Goal: Transaction & Acquisition: Purchase product/service

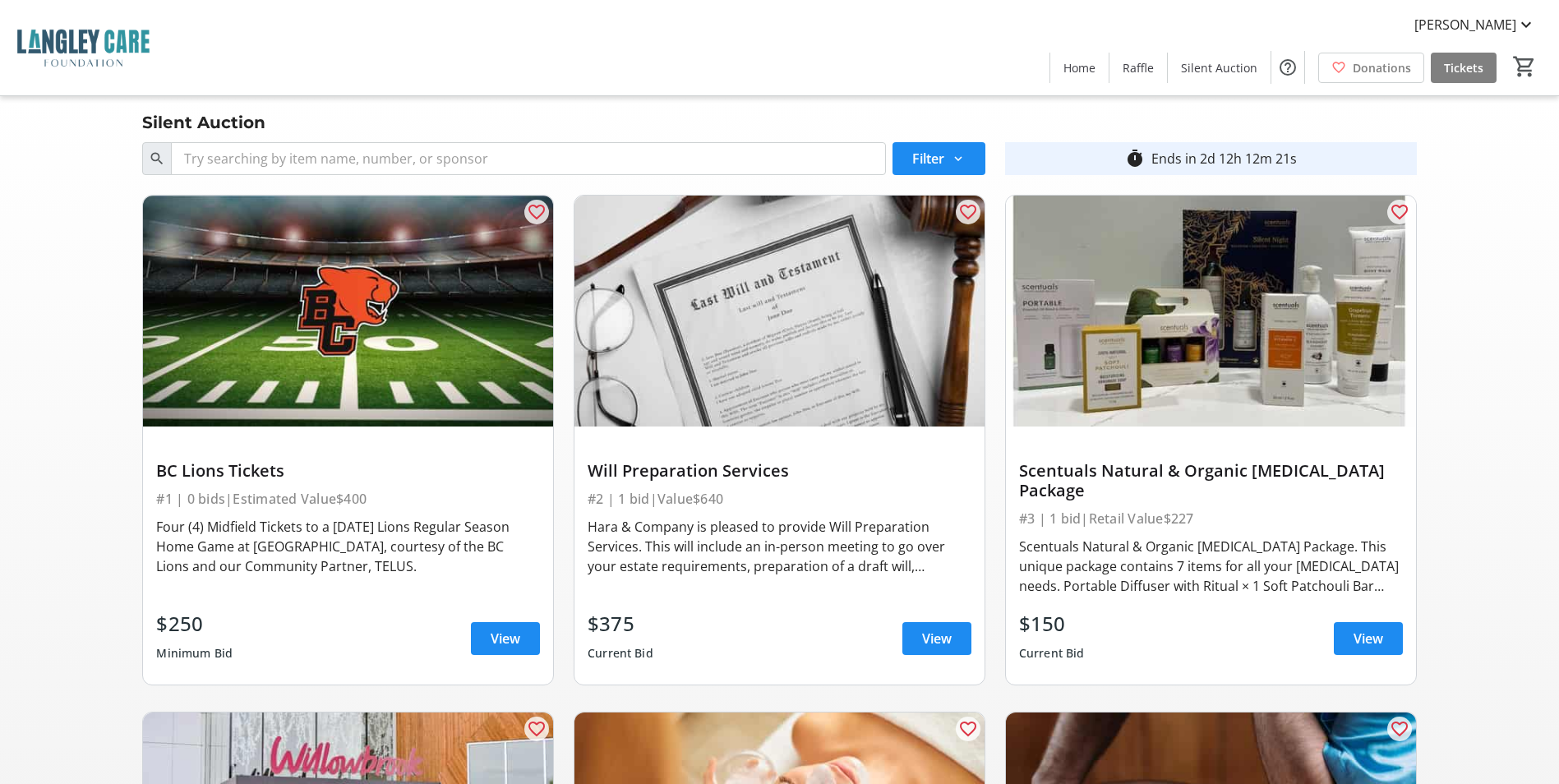
scroll to position [685, 0]
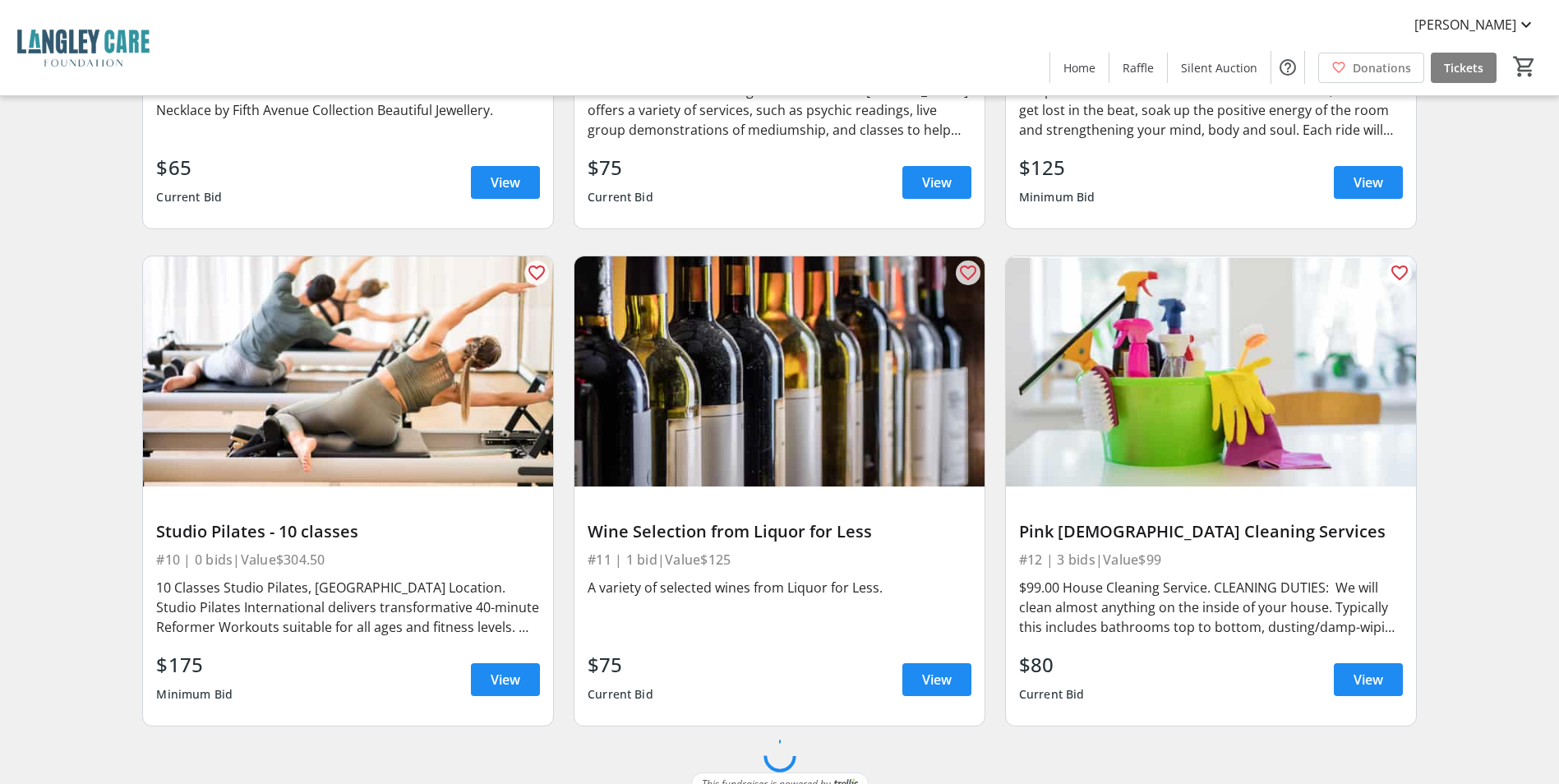
scroll to position [1475, 0]
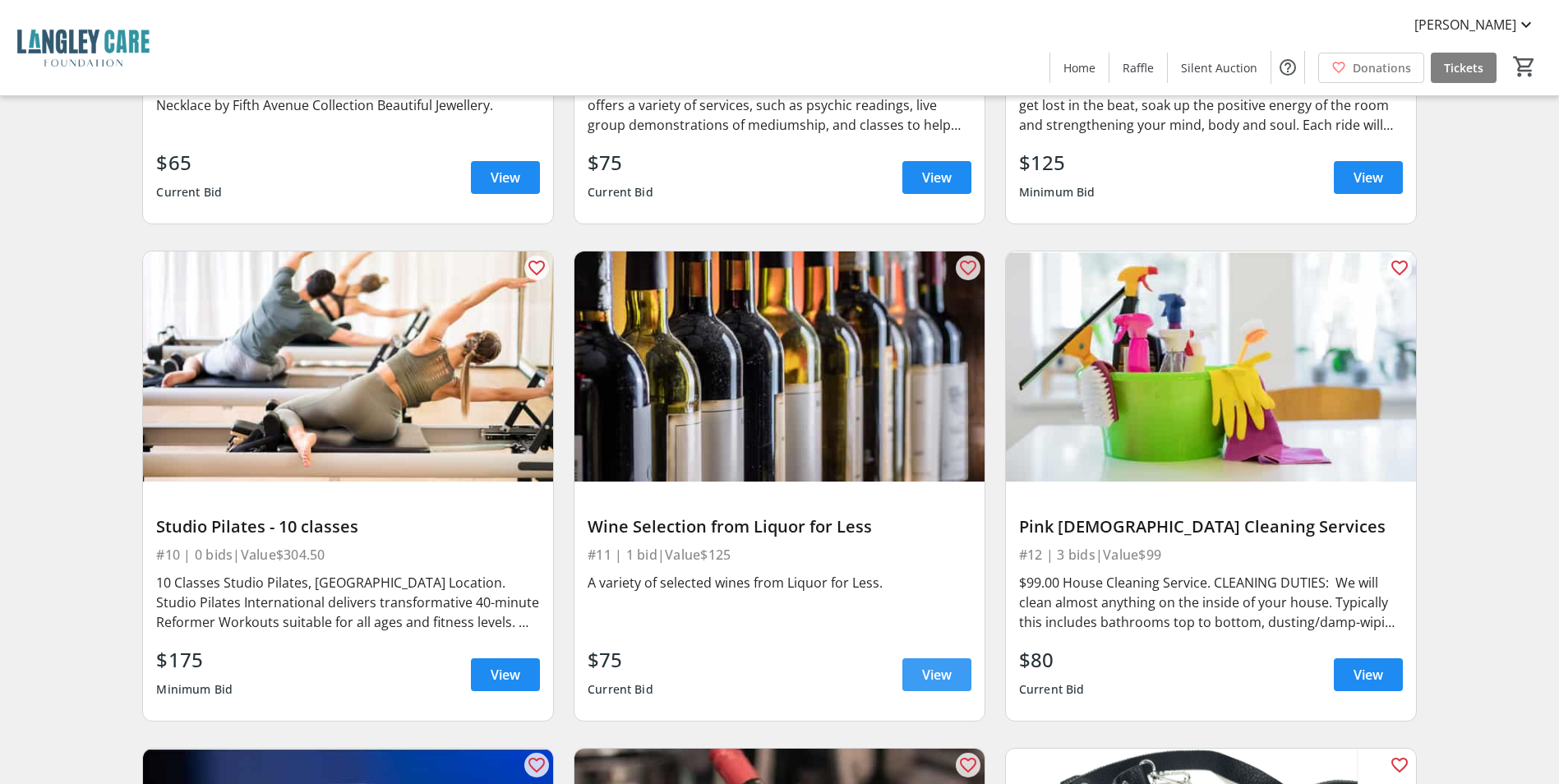
click at [908, 655] on span at bounding box center [937, 675] width 69 height 40
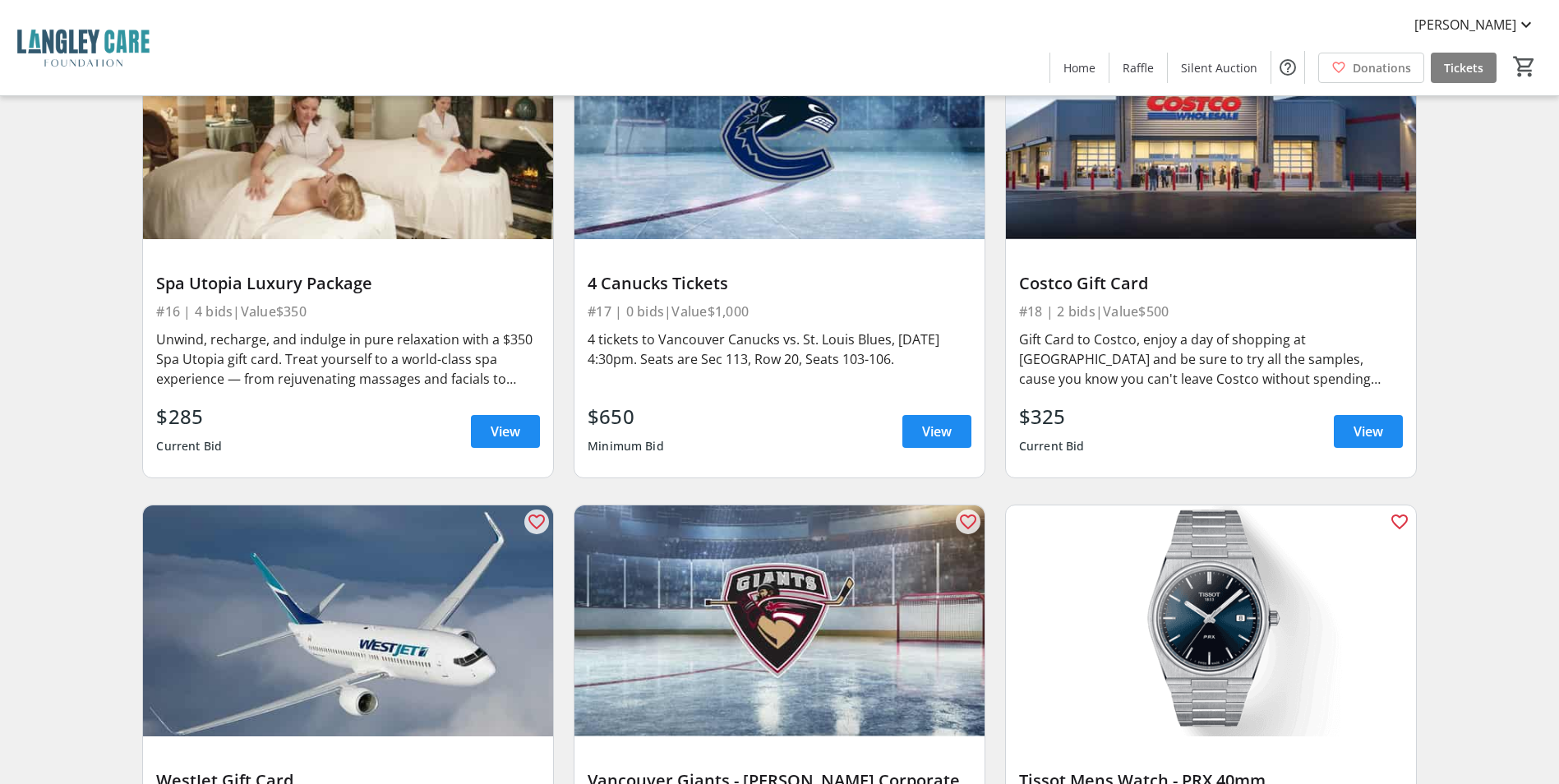
scroll to position [2708, 0]
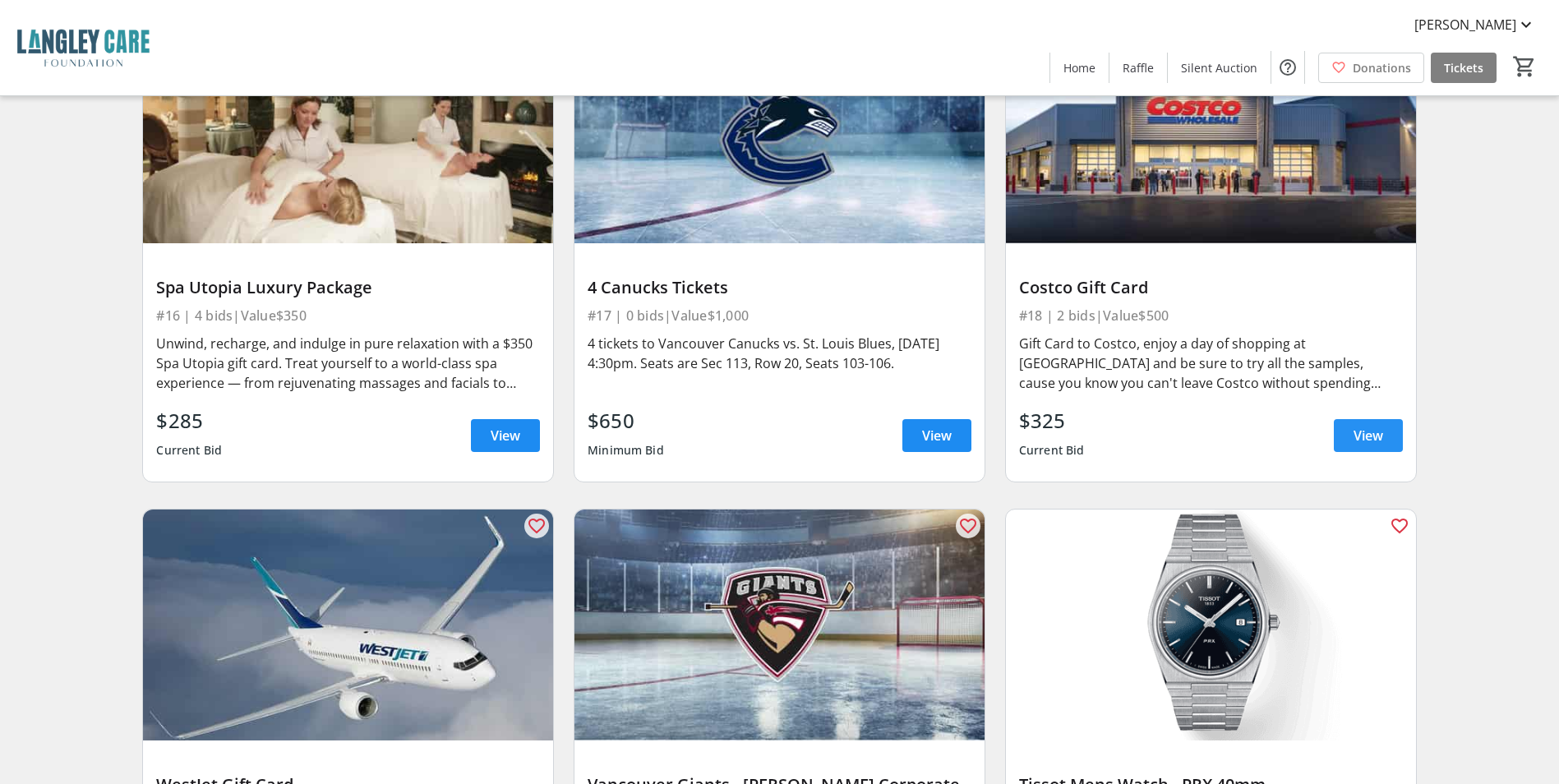
click at [1334, 416] on span at bounding box center [1368, 435] width 69 height 40
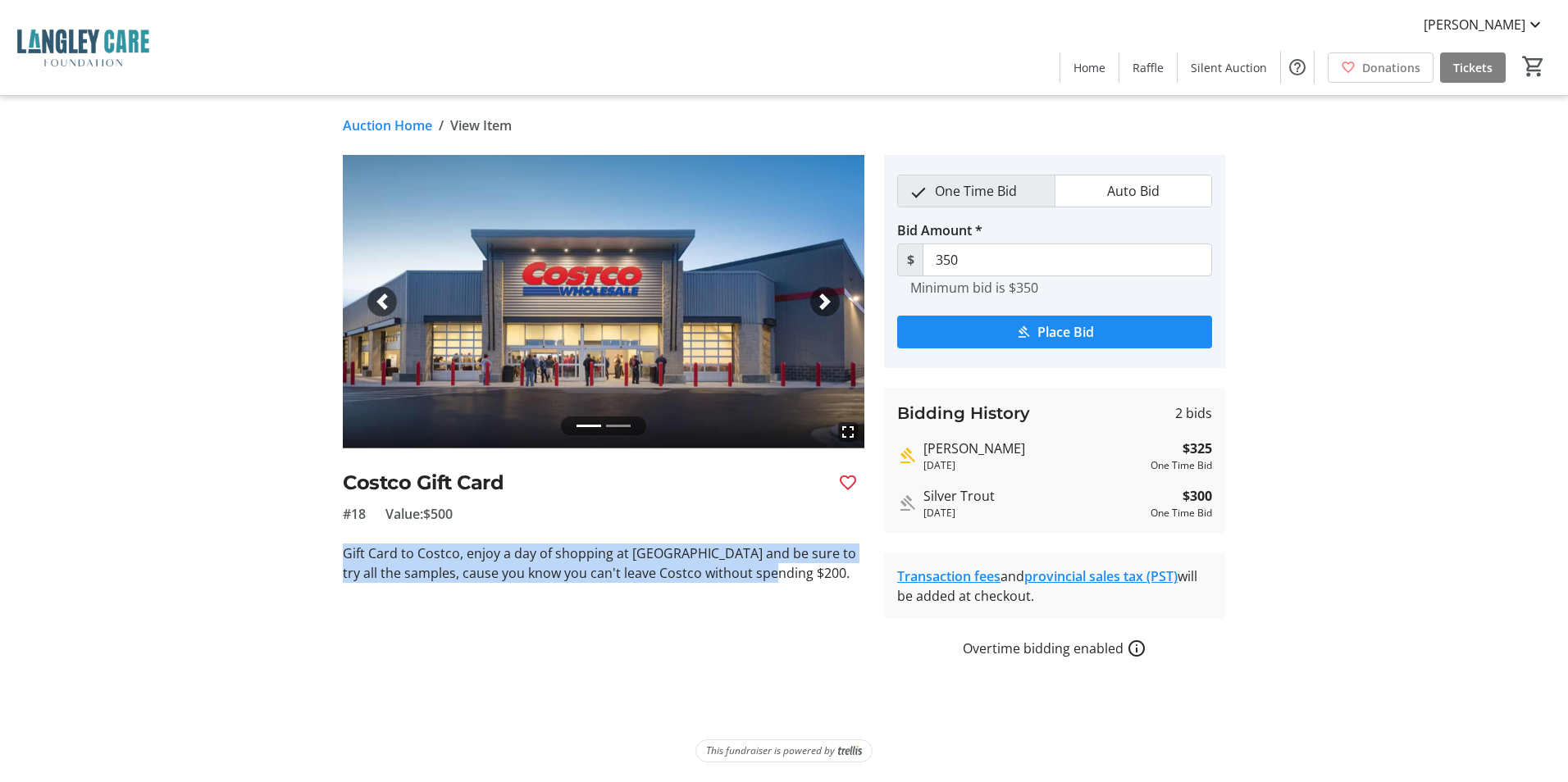
drag, startPoint x: 789, startPoint y: 583, endPoint x: 339, endPoint y: 553, distance: 451.0
click at [339, 553] on tr-auction-item-ui "fullscreen fullscreen Previous Next Costco Gift Card #18 Value: $500 Gift Card …" at bounding box center [603, 406] width 542 height 503
click at [367, 539] on div "fullscreen fullscreen Previous Next Costco Gift Card #18 Value: $500 Gift Card …" at bounding box center [603, 368] width 521 height 428
drag, startPoint x: 343, startPoint y: 551, endPoint x: 822, endPoint y: 585, distance: 480.2
click at [822, 585] on tr-auction-item-ui "fullscreen fullscreen Previous Next Costco Gift Card #18 Value: $500 Gift Card …" at bounding box center [603, 406] width 542 height 503
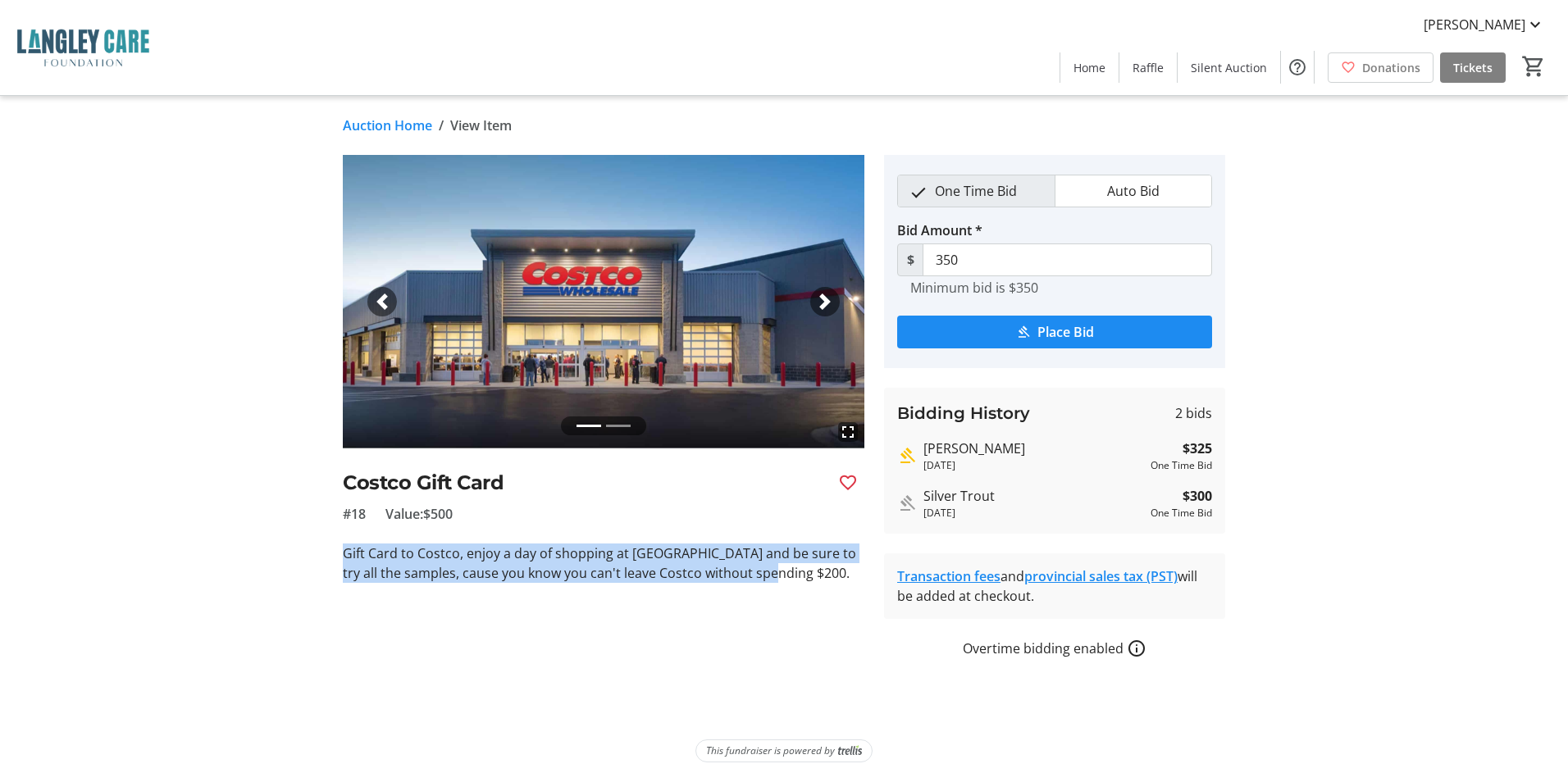
click at [822, 585] on tr-auction-item-ui "fullscreen fullscreen Previous Next Costco Gift Card #18 Value: $500 Gift Card …" at bounding box center [603, 406] width 542 height 503
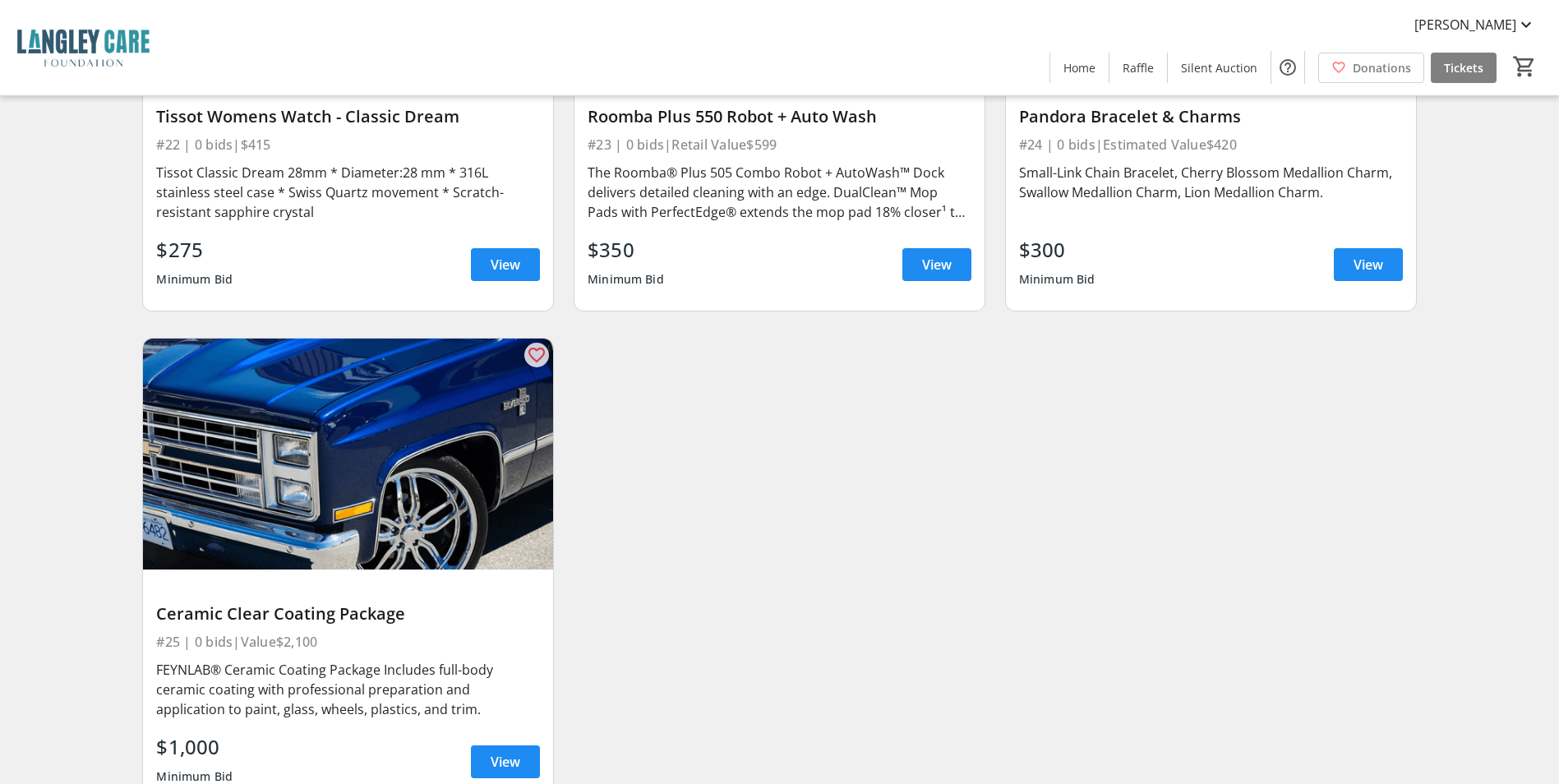
scroll to position [3927, 0]
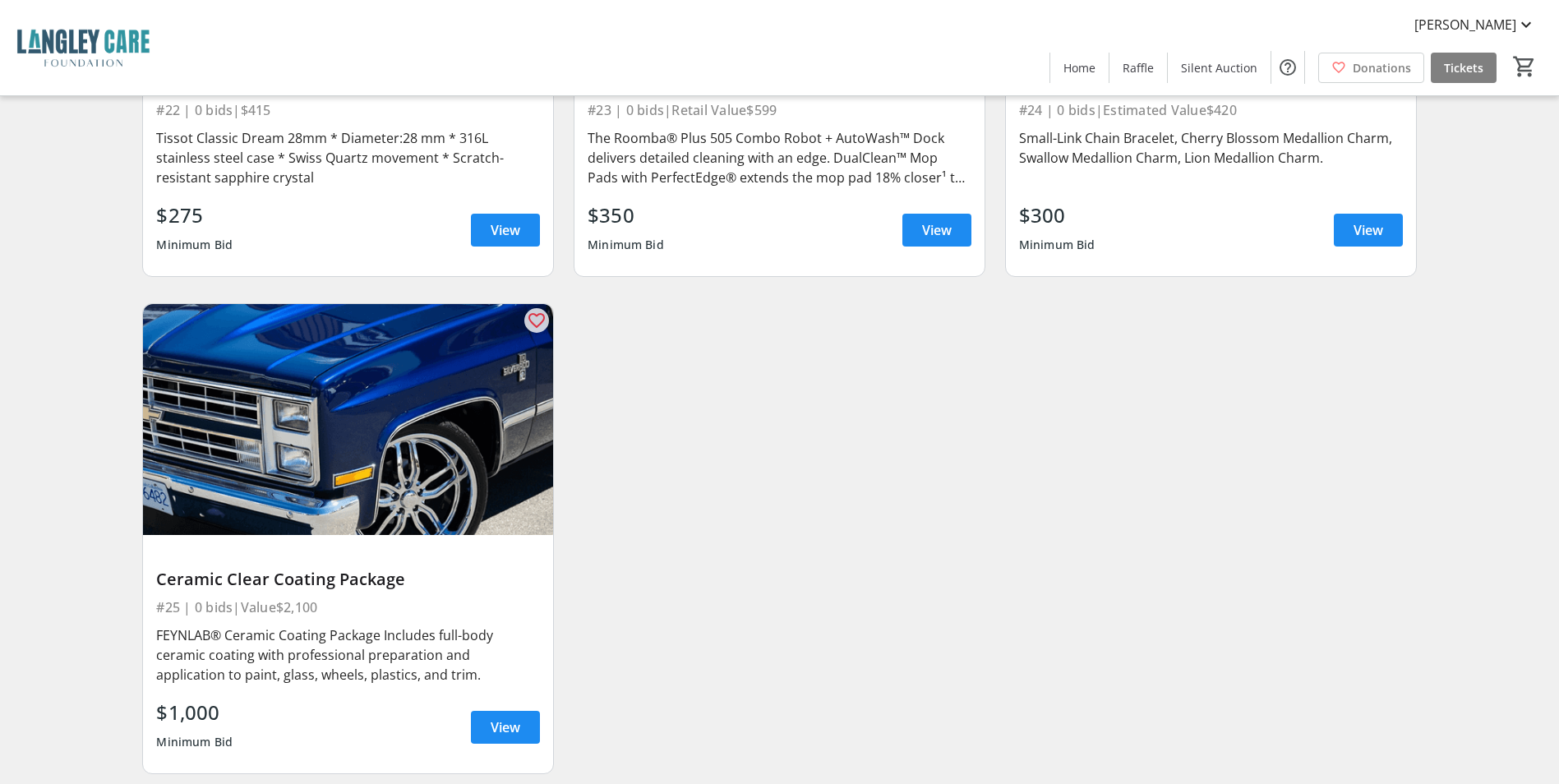
drag, startPoint x: 703, startPoint y: 753, endPoint x: 926, endPoint y: 763, distance: 223.2
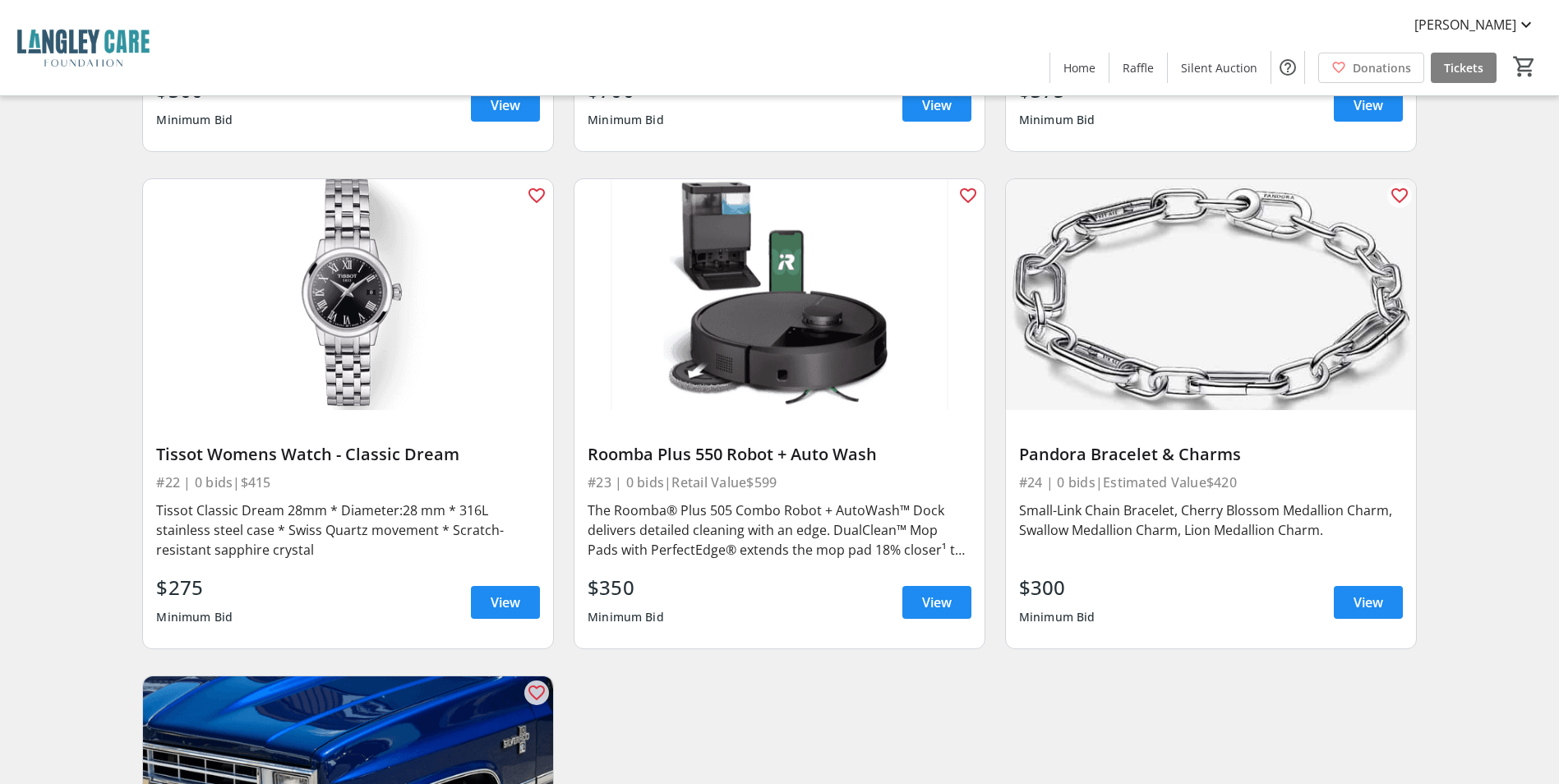
scroll to position [3516, 0]
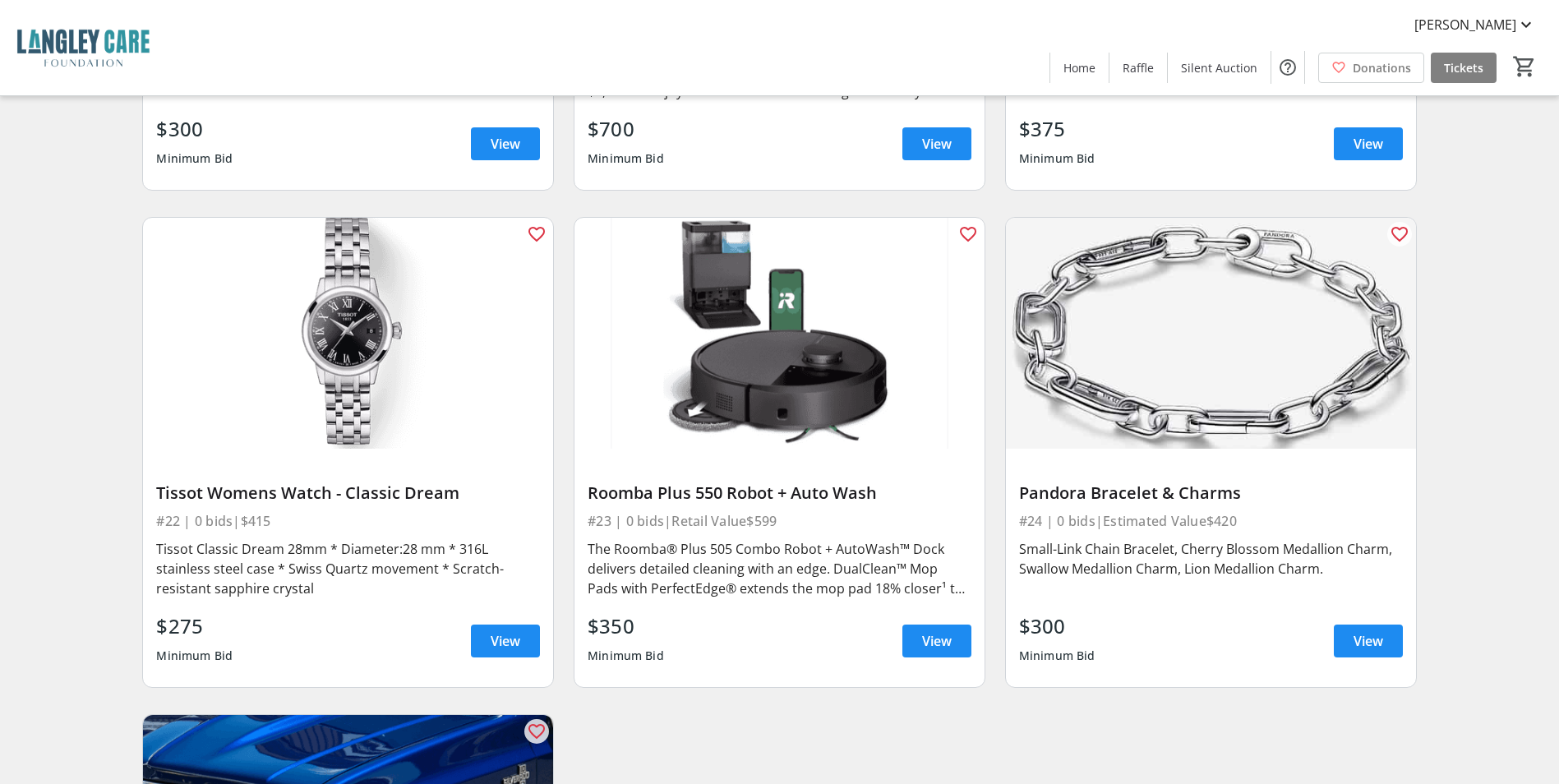
drag, startPoint x: 592, startPoint y: 452, endPoint x: 878, endPoint y: 446, distance: 286.1
click at [878, 483] on div "Roomba Plus 550 Robot + Auto Wash" at bounding box center [779, 493] width 384 height 19
copy div "Roomba Plus 550 Robot + Auto Wash"
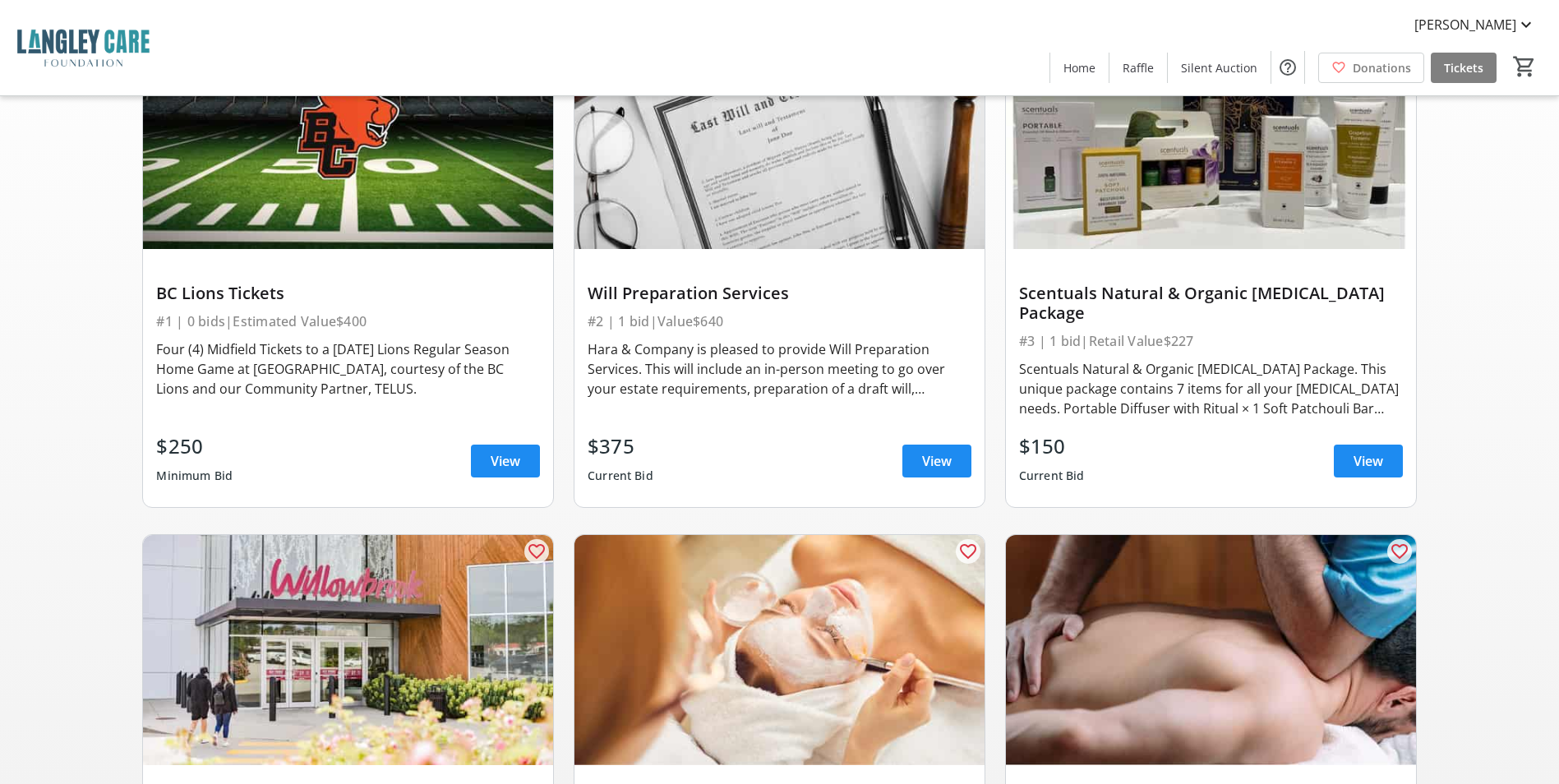
scroll to position [0, 0]
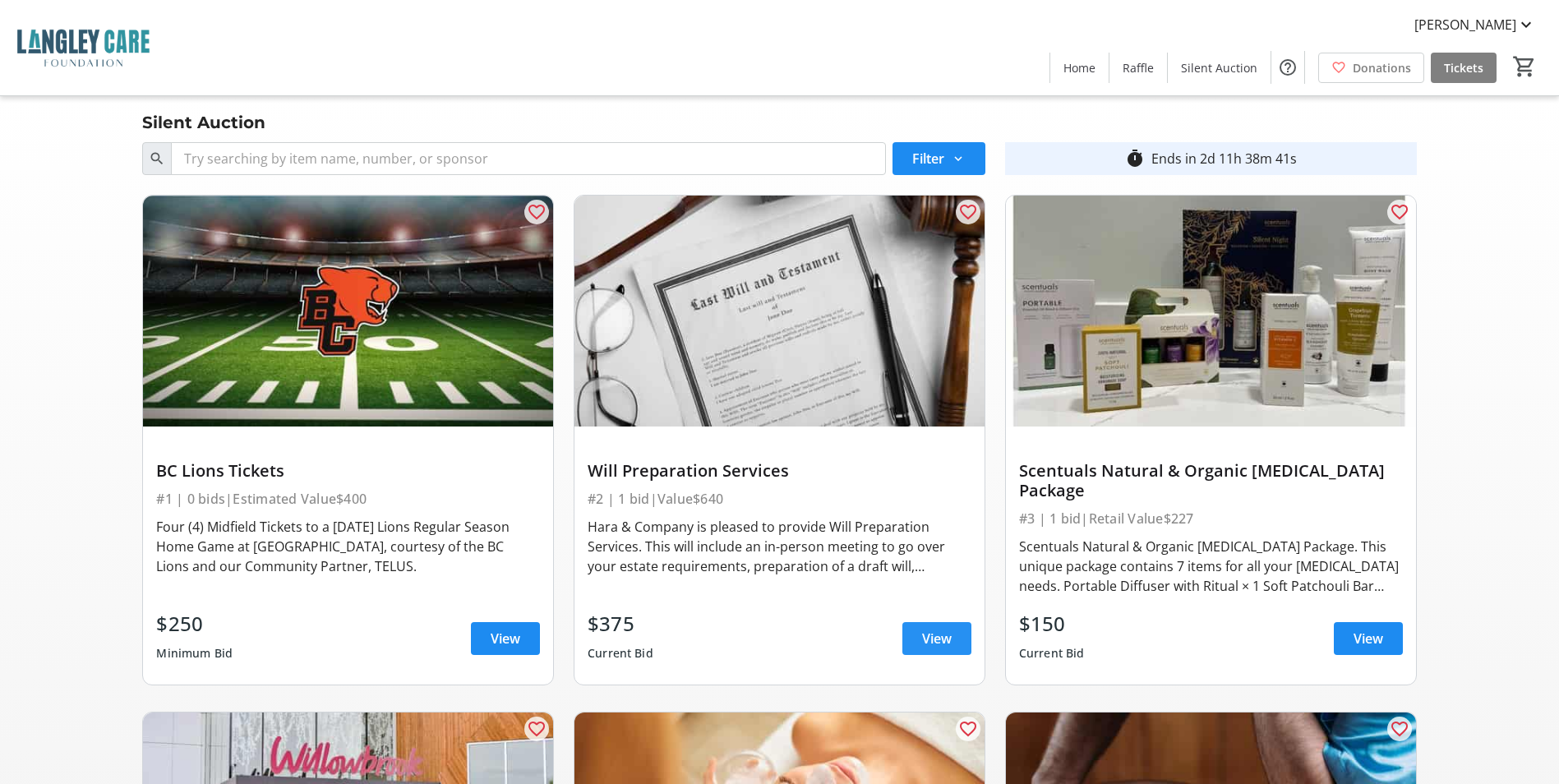
click at [951, 628] on span "View" at bounding box center [937, 638] width 30 height 19
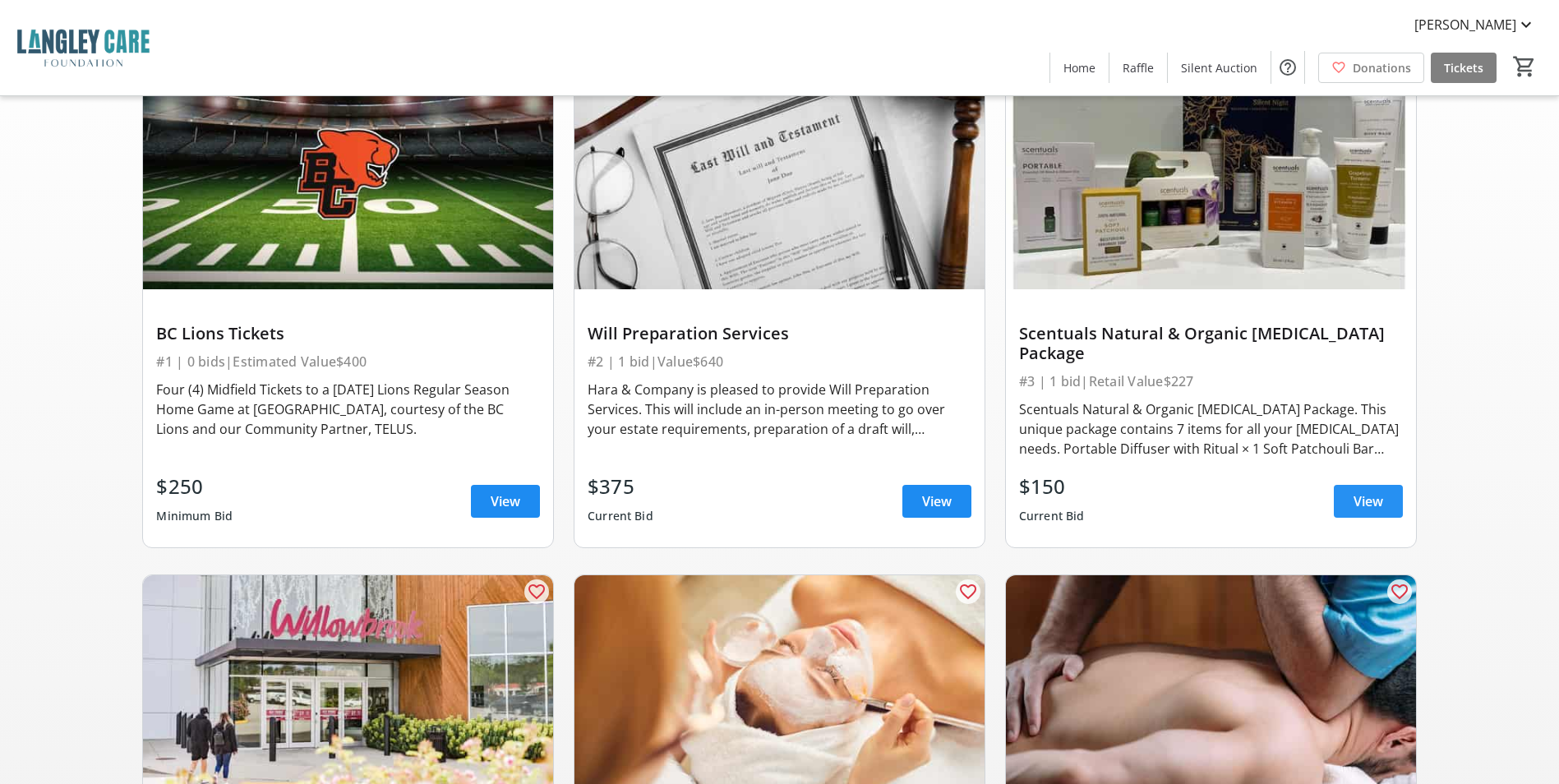
click at [1378, 491] on span "View" at bounding box center [1368, 500] width 30 height 19
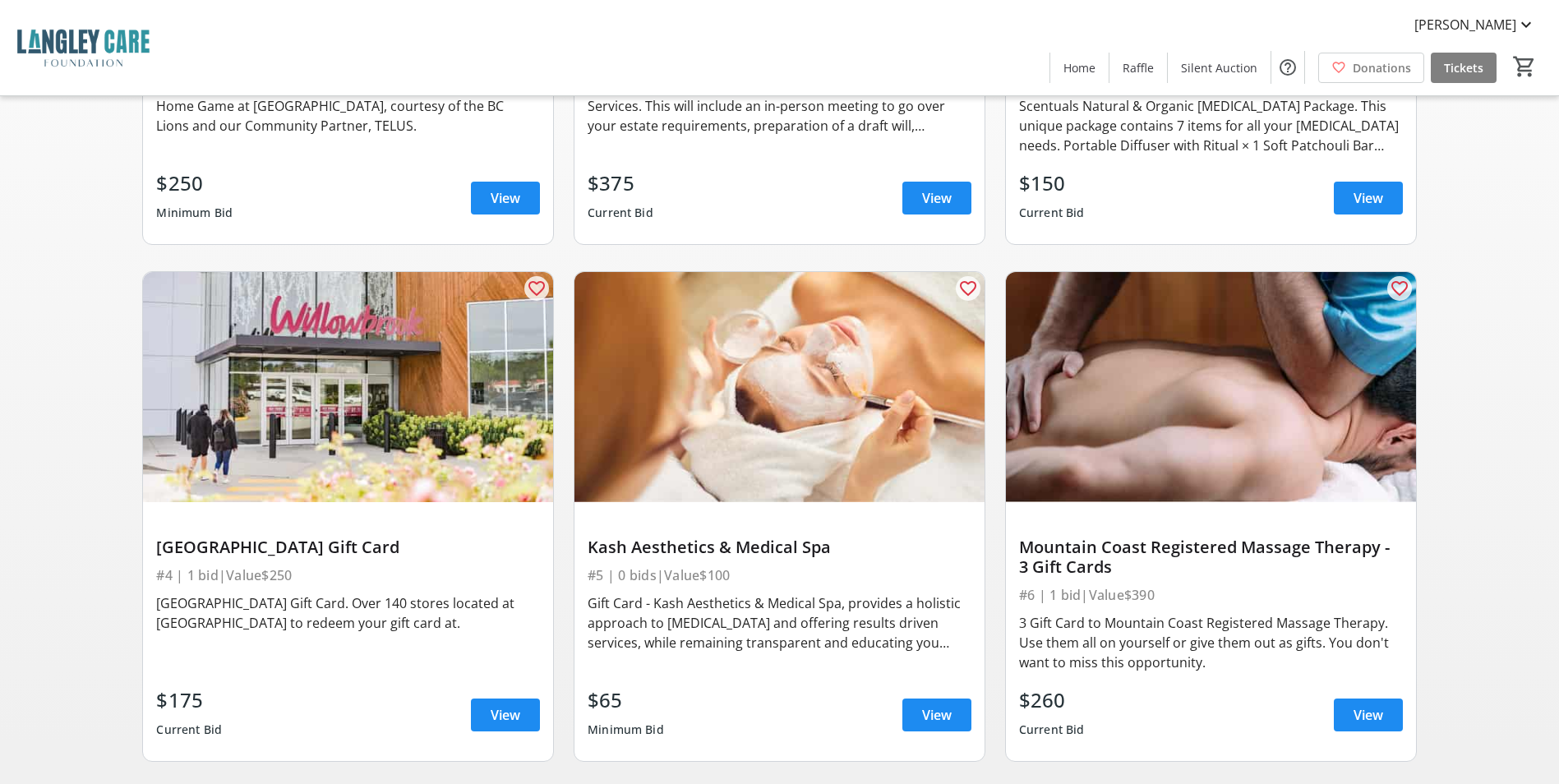
scroll to position [548, 0]
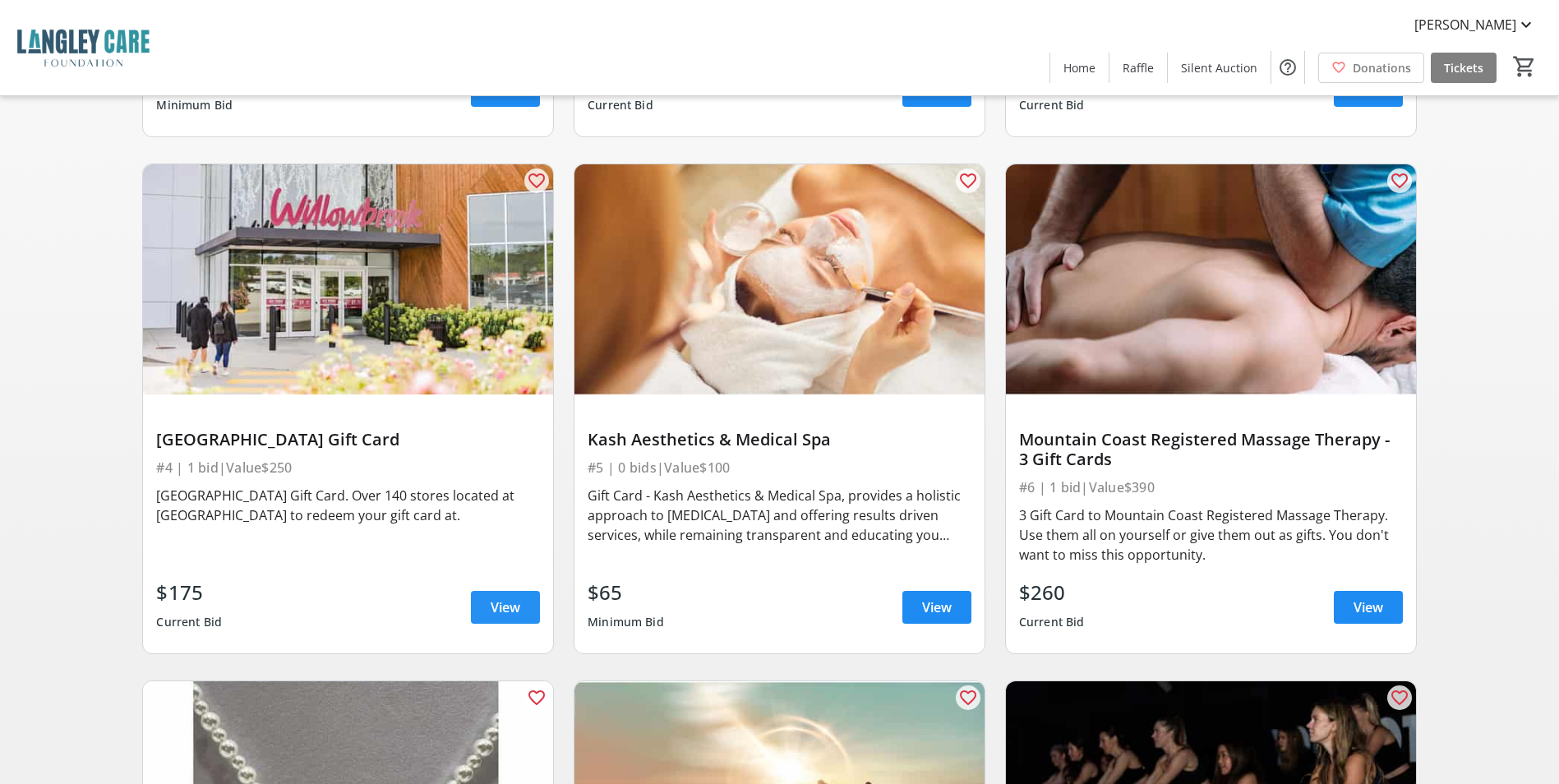
click at [498, 598] on span "View" at bounding box center [505, 607] width 30 height 19
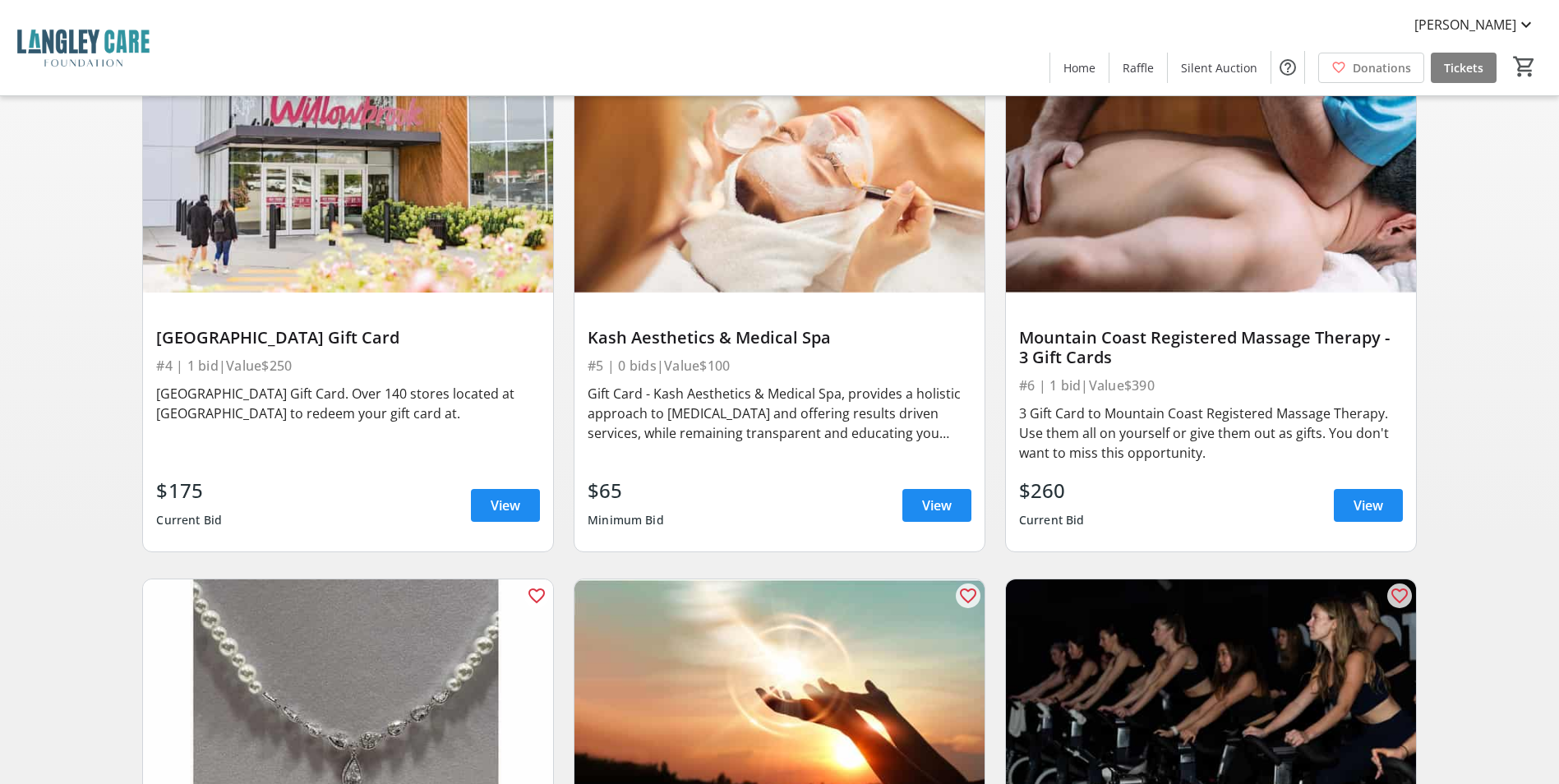
scroll to position [685, 0]
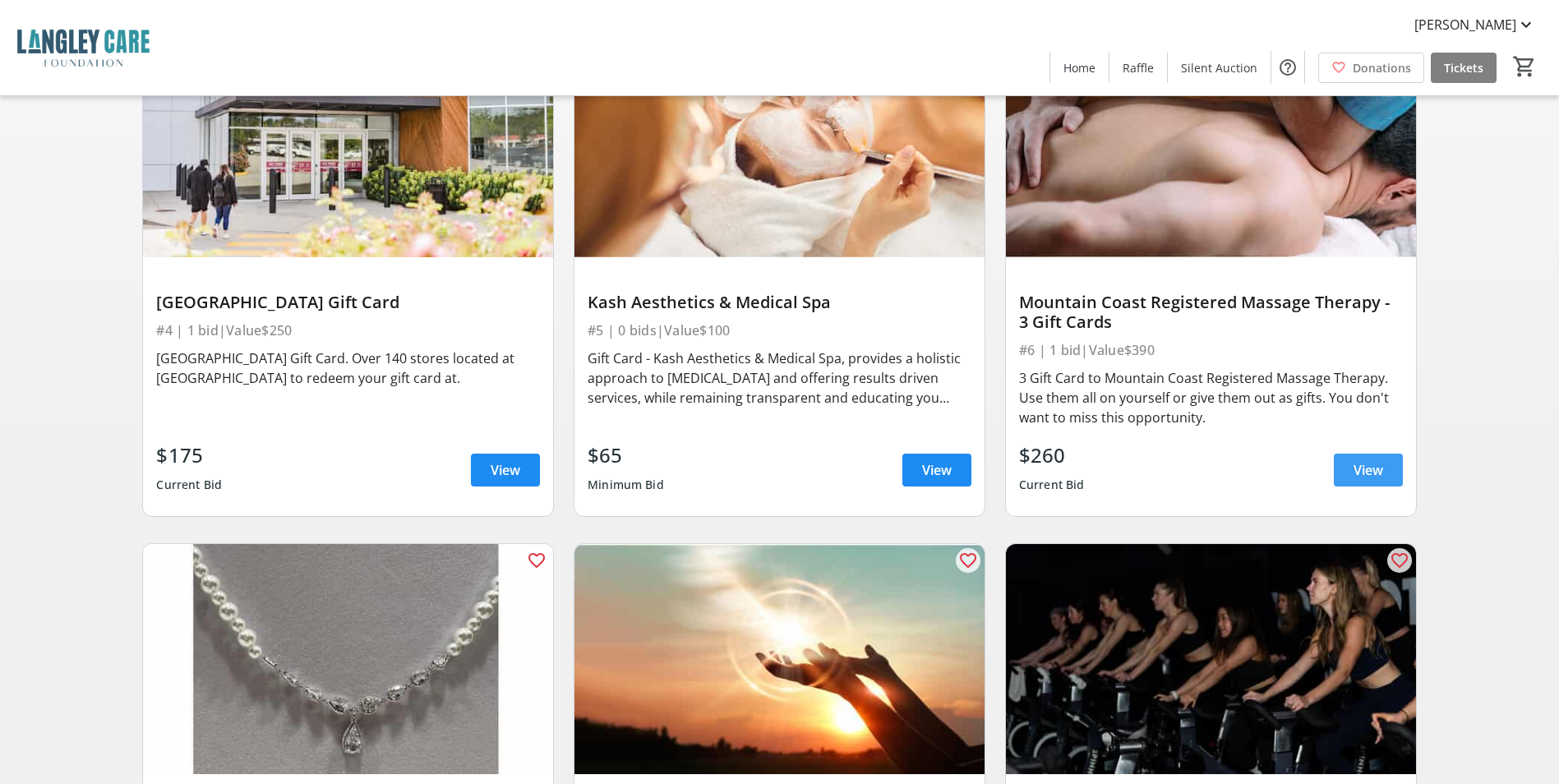
click at [1377, 461] on span "View" at bounding box center [1368, 470] width 30 height 19
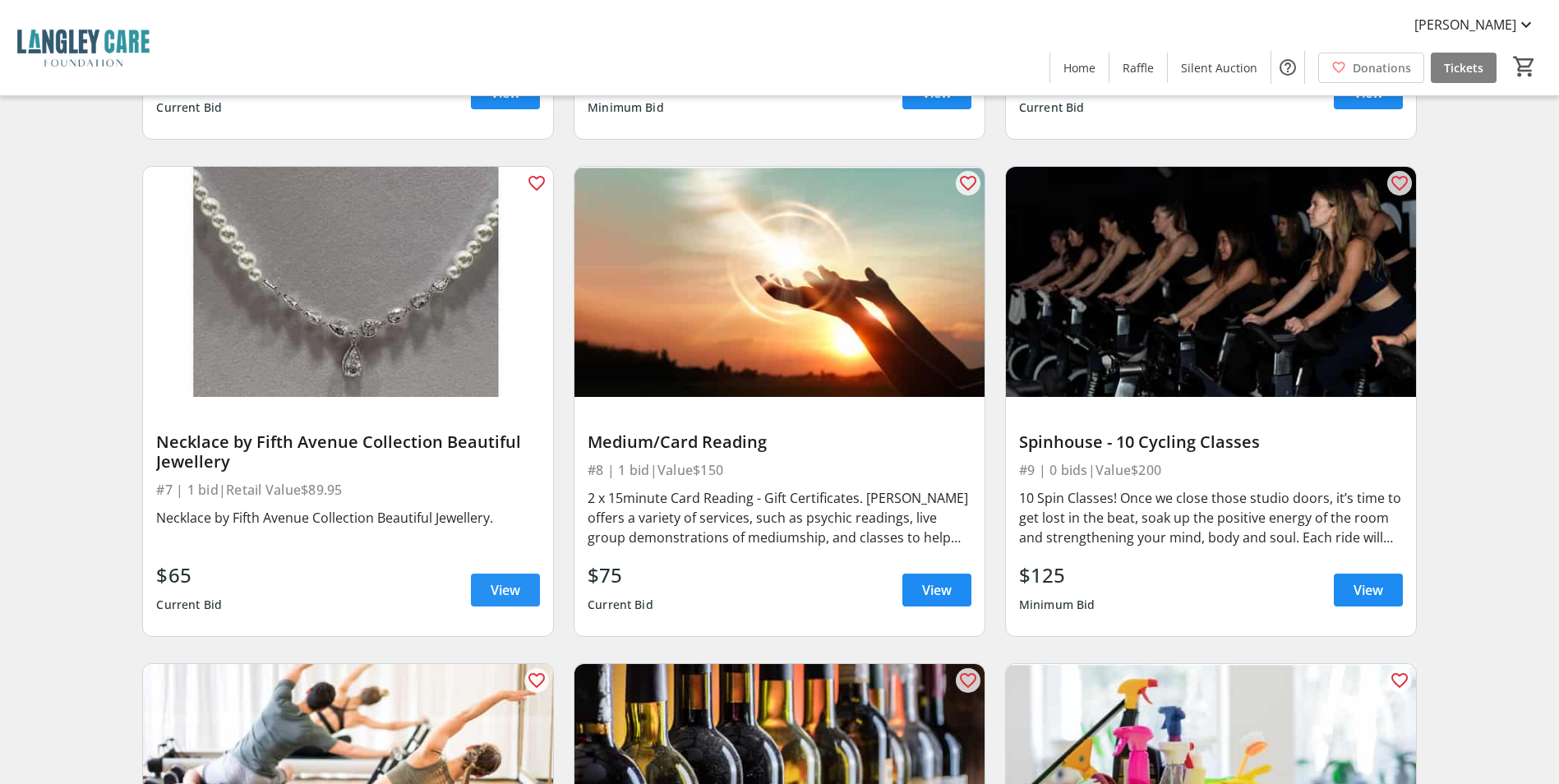
scroll to position [1096, 0]
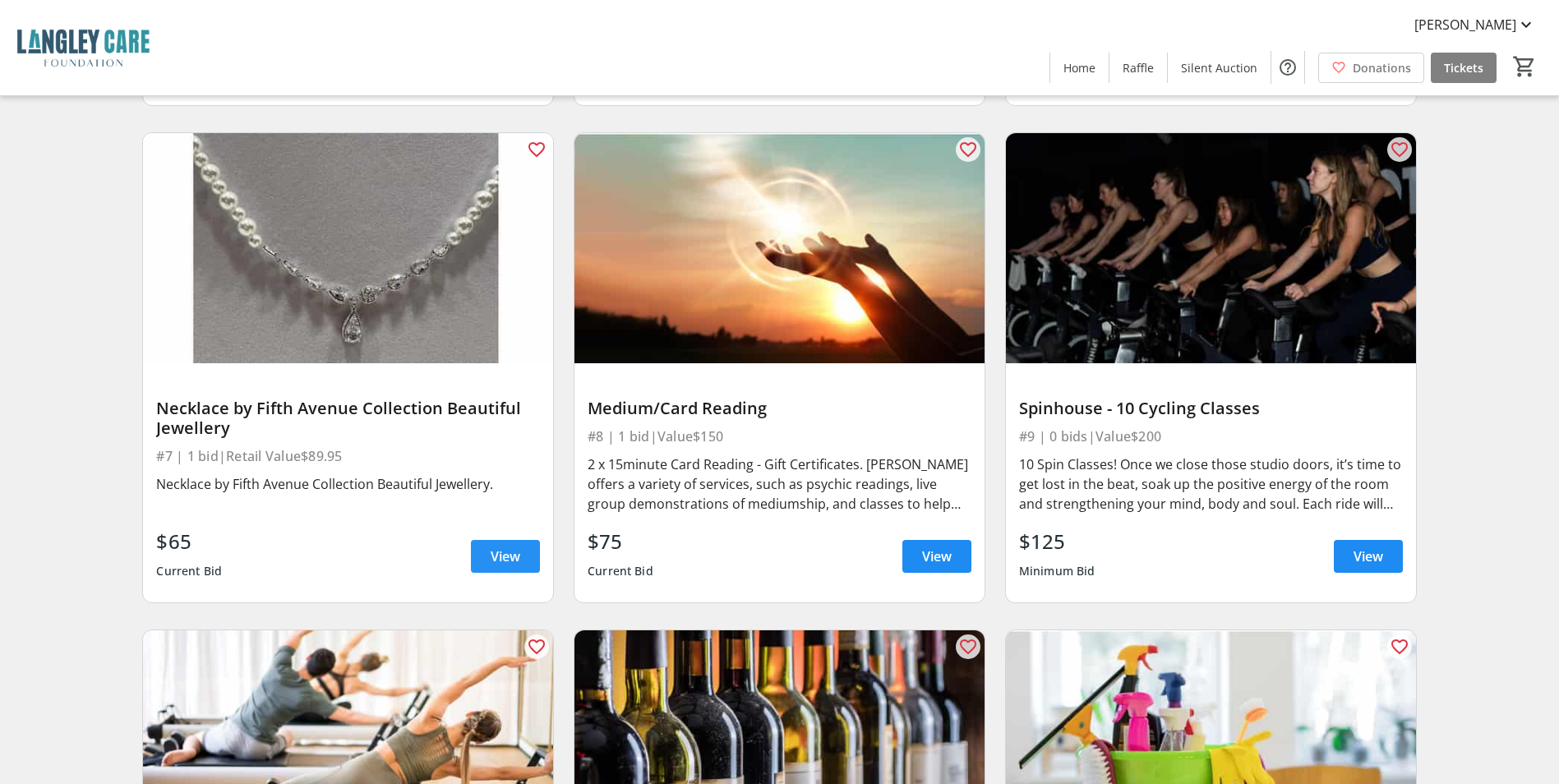
click at [504, 546] on span "View" at bounding box center [505, 555] width 30 height 19
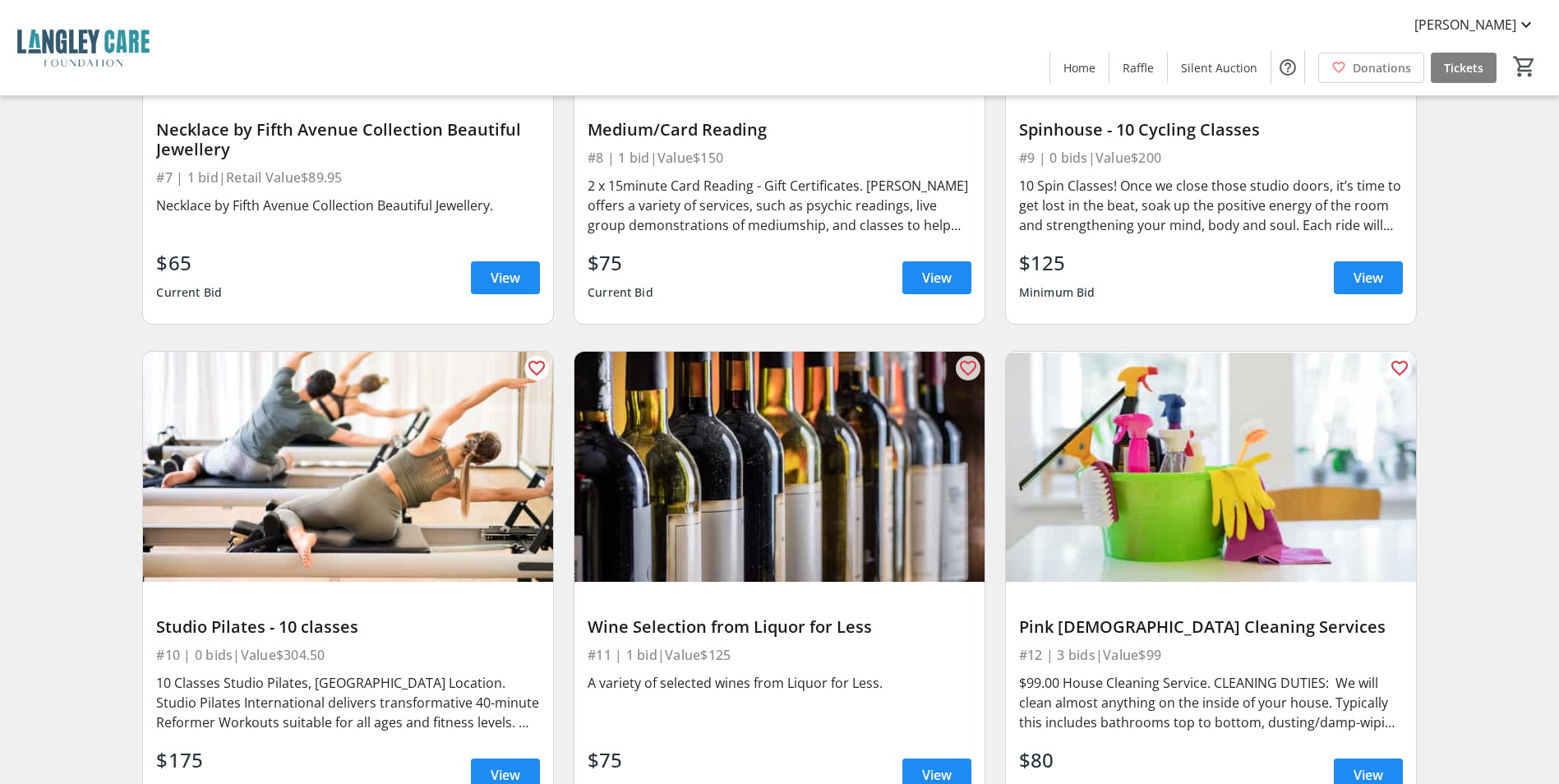
scroll to position [1507, 0]
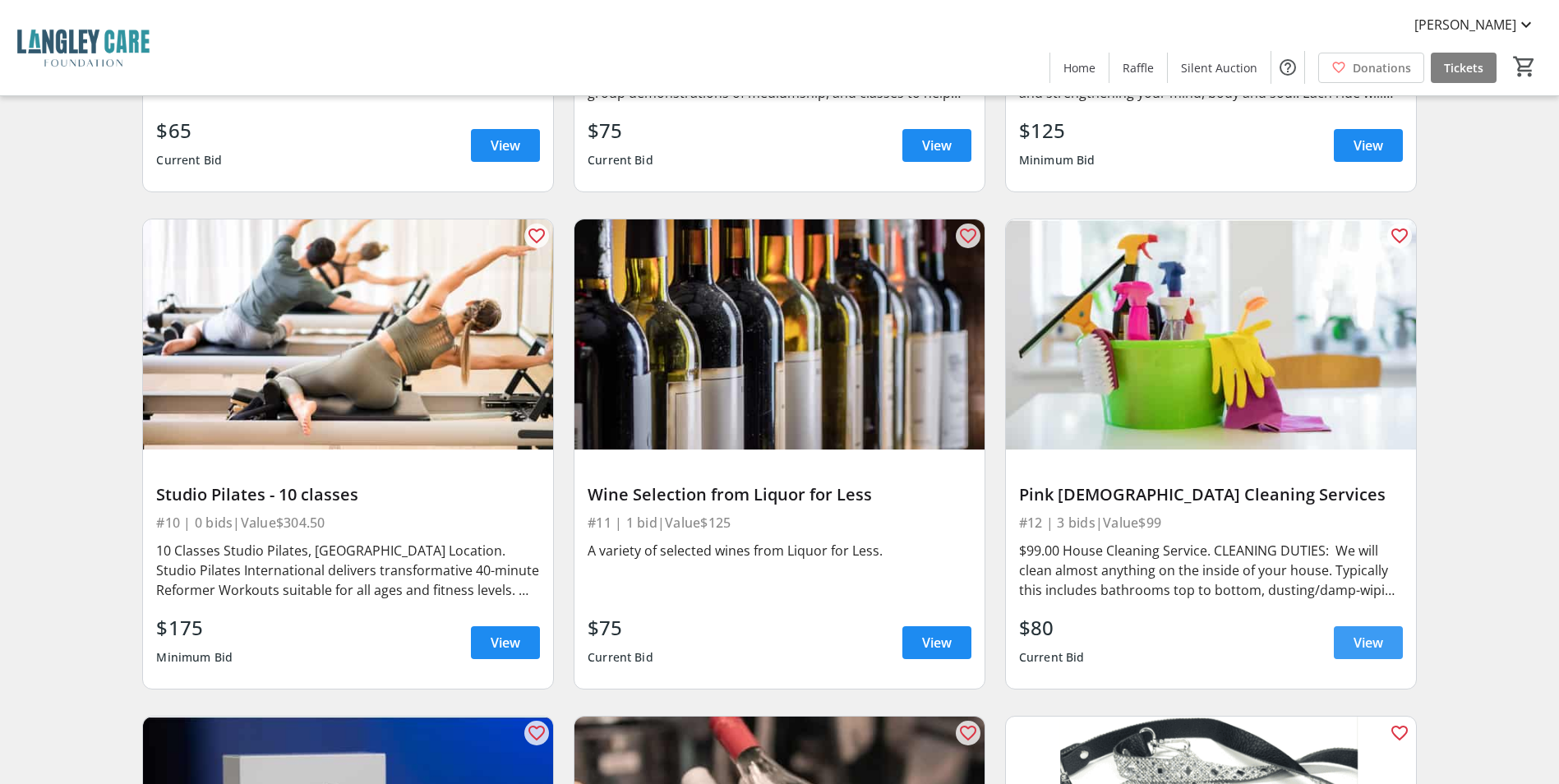
click at [1355, 632] on span "View" at bounding box center [1368, 642] width 30 height 19
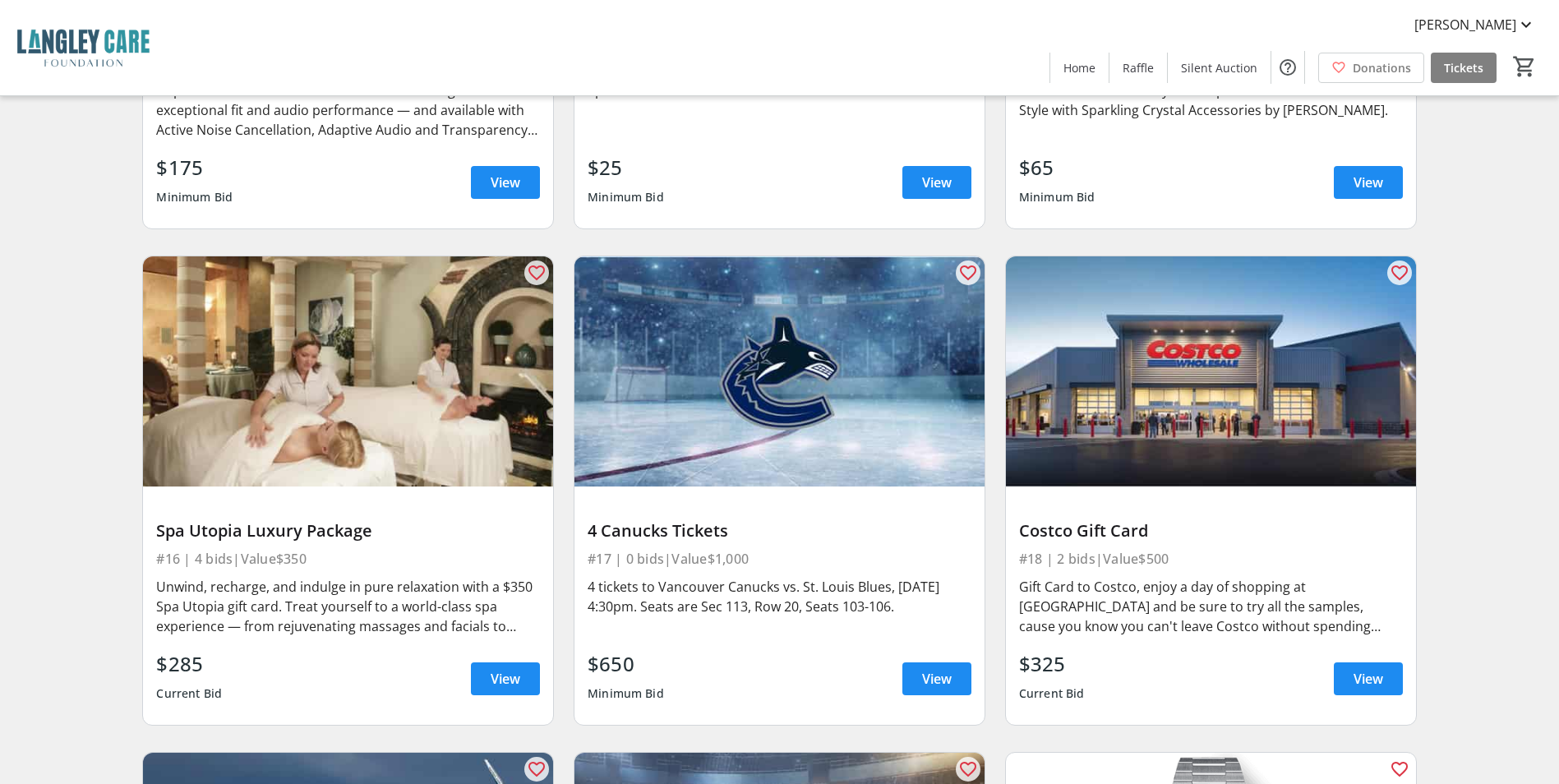
scroll to position [2466, 0]
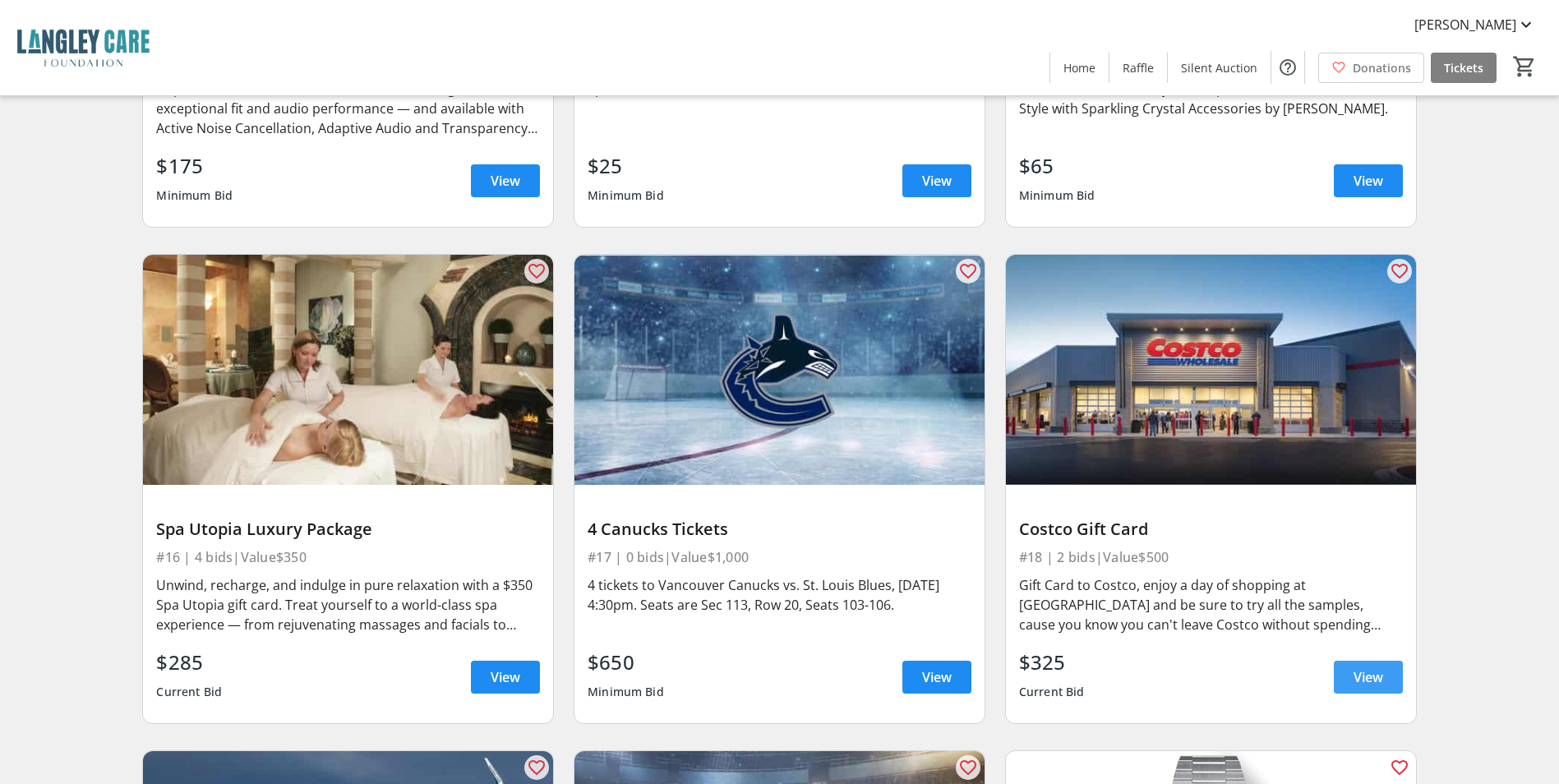
click at [1383, 665] on span at bounding box center [1368, 676] width 69 height 40
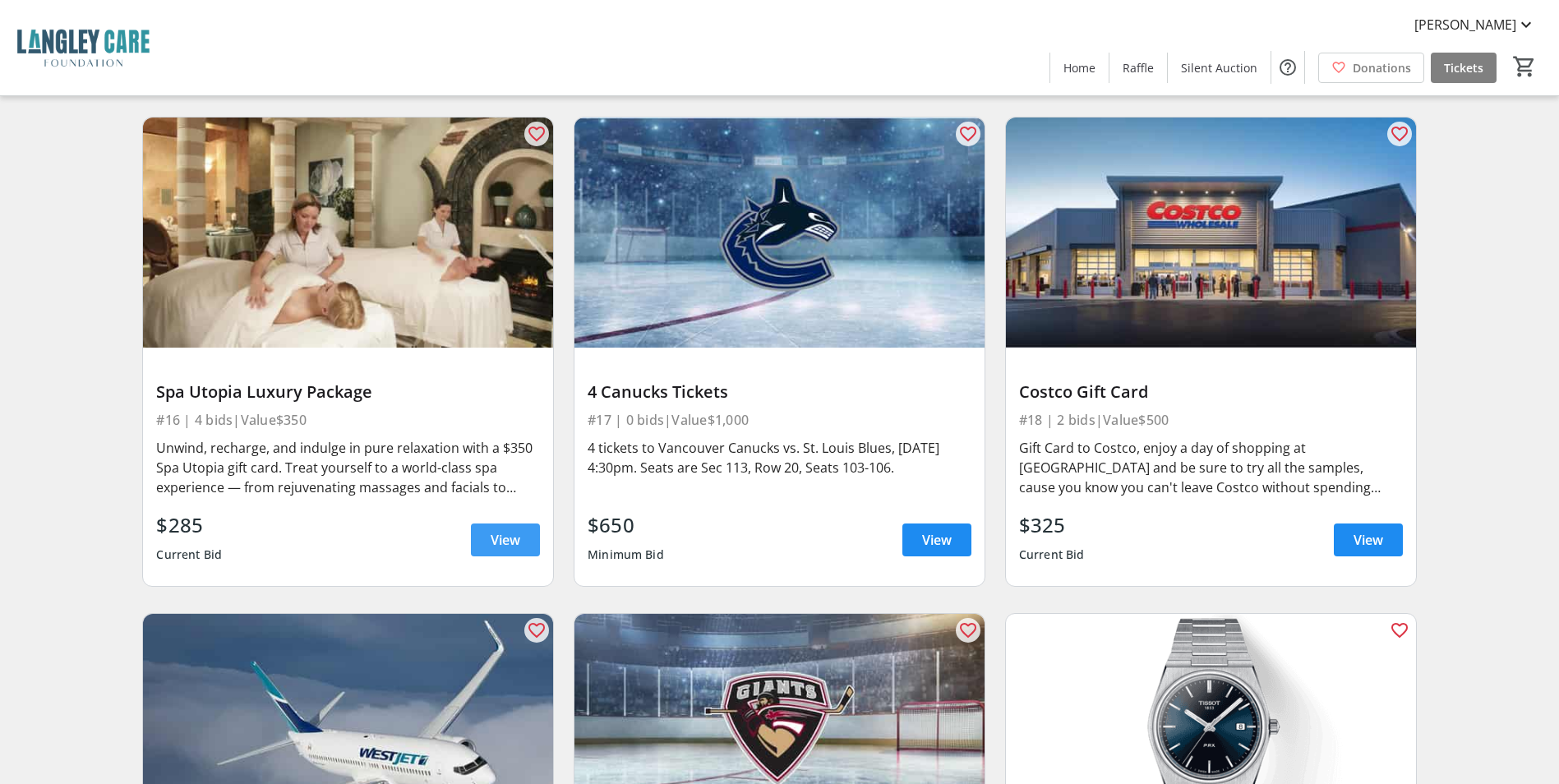
click at [499, 530] on span "View" at bounding box center [505, 539] width 30 height 19
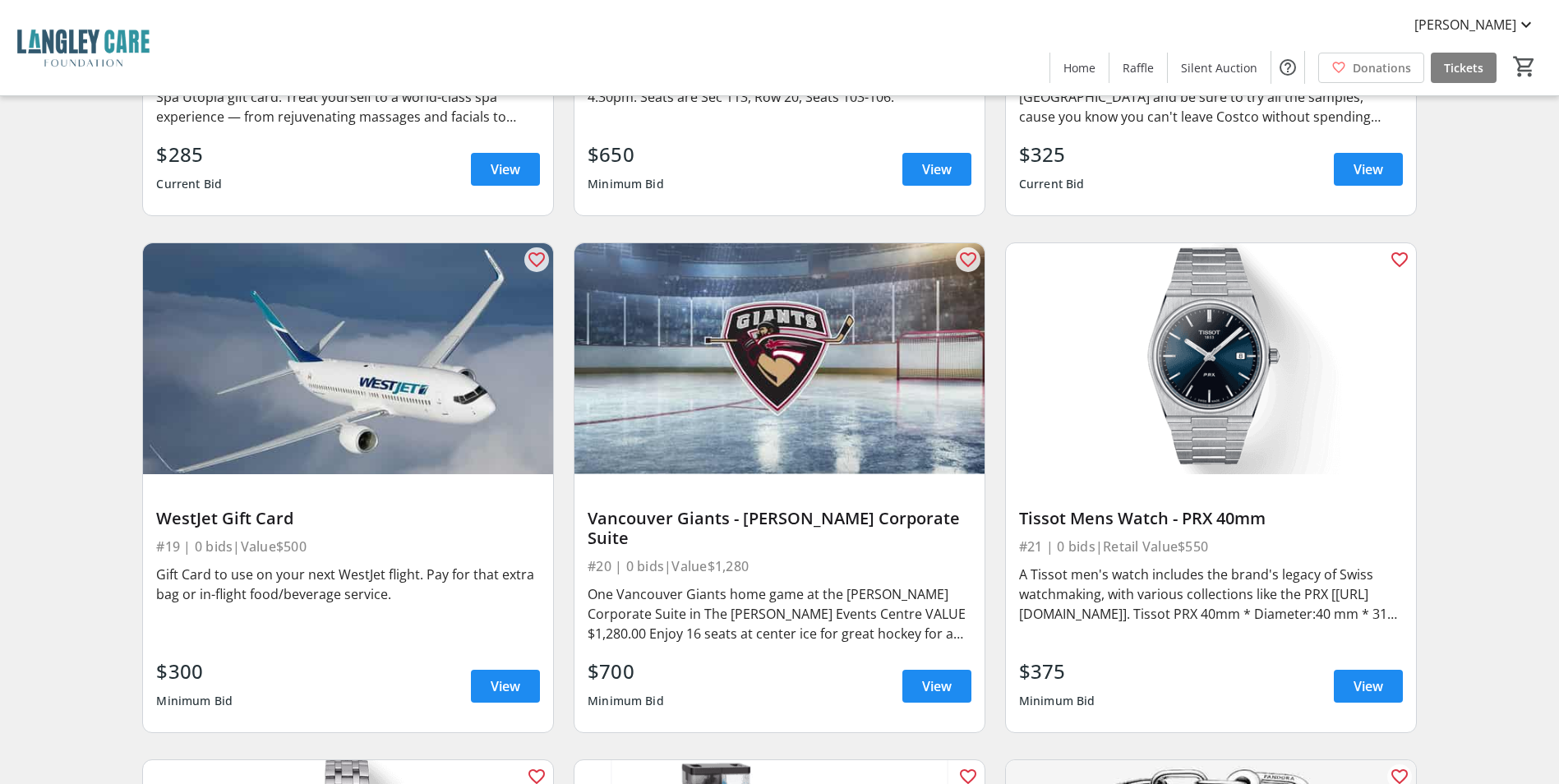
scroll to position [3014, 0]
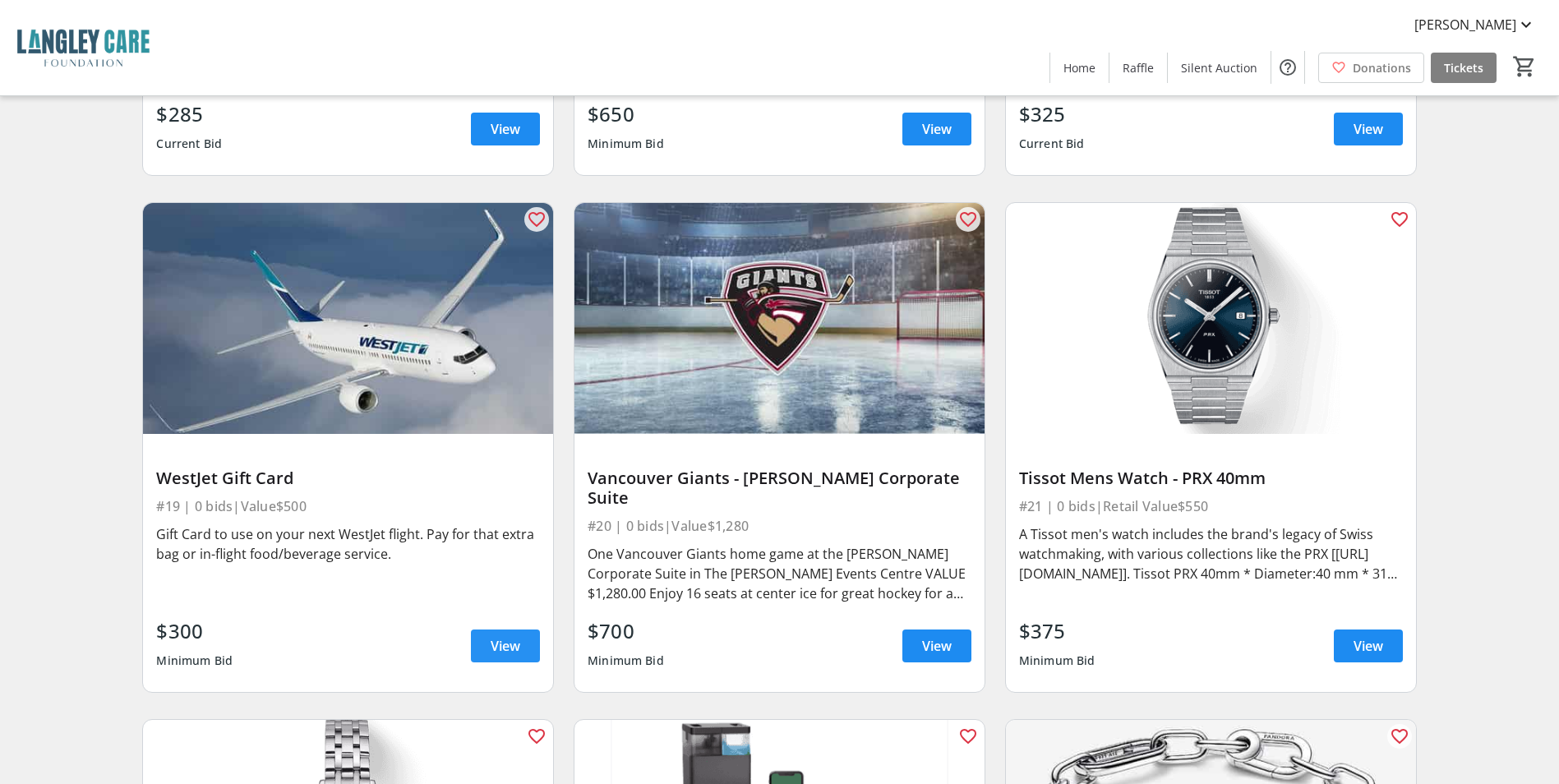
click at [505, 636] on span "View" at bounding box center [505, 645] width 30 height 19
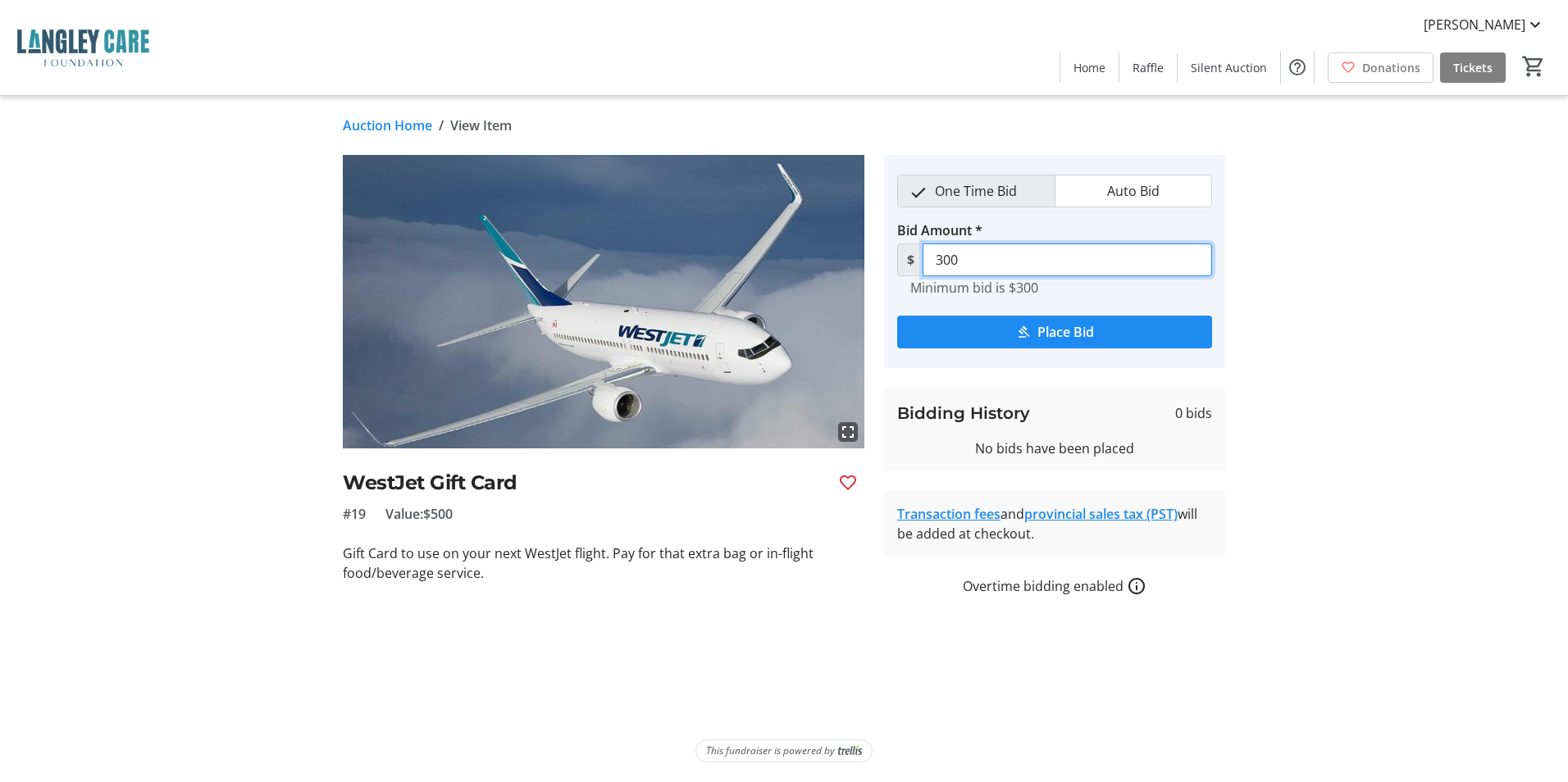
drag, startPoint x: 977, startPoint y: 265, endPoint x: 923, endPoint y: 255, distance: 54.9
click at [923, 255] on input "300" at bounding box center [1067, 259] width 290 height 33
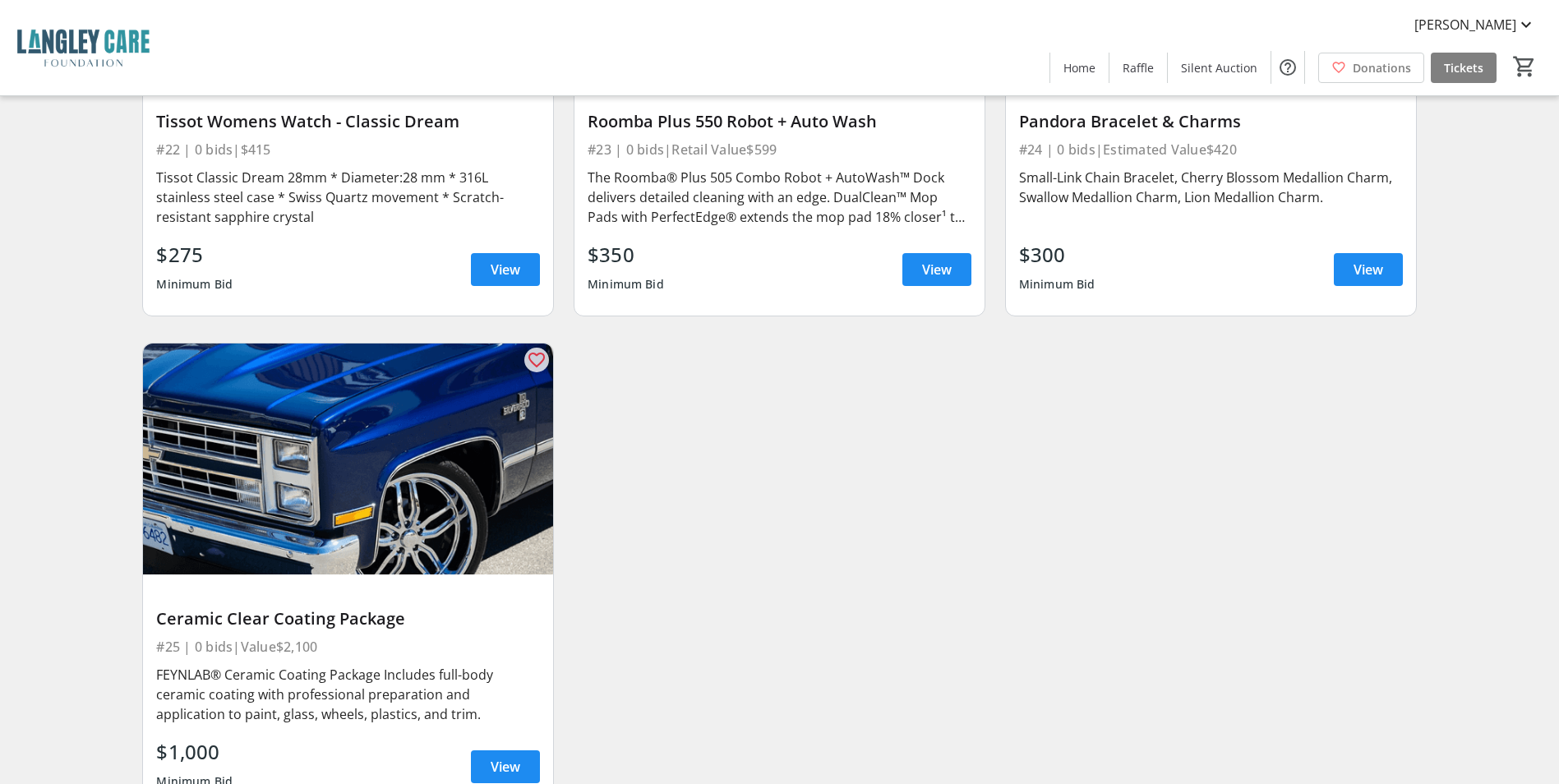
scroll to position [3927, 0]
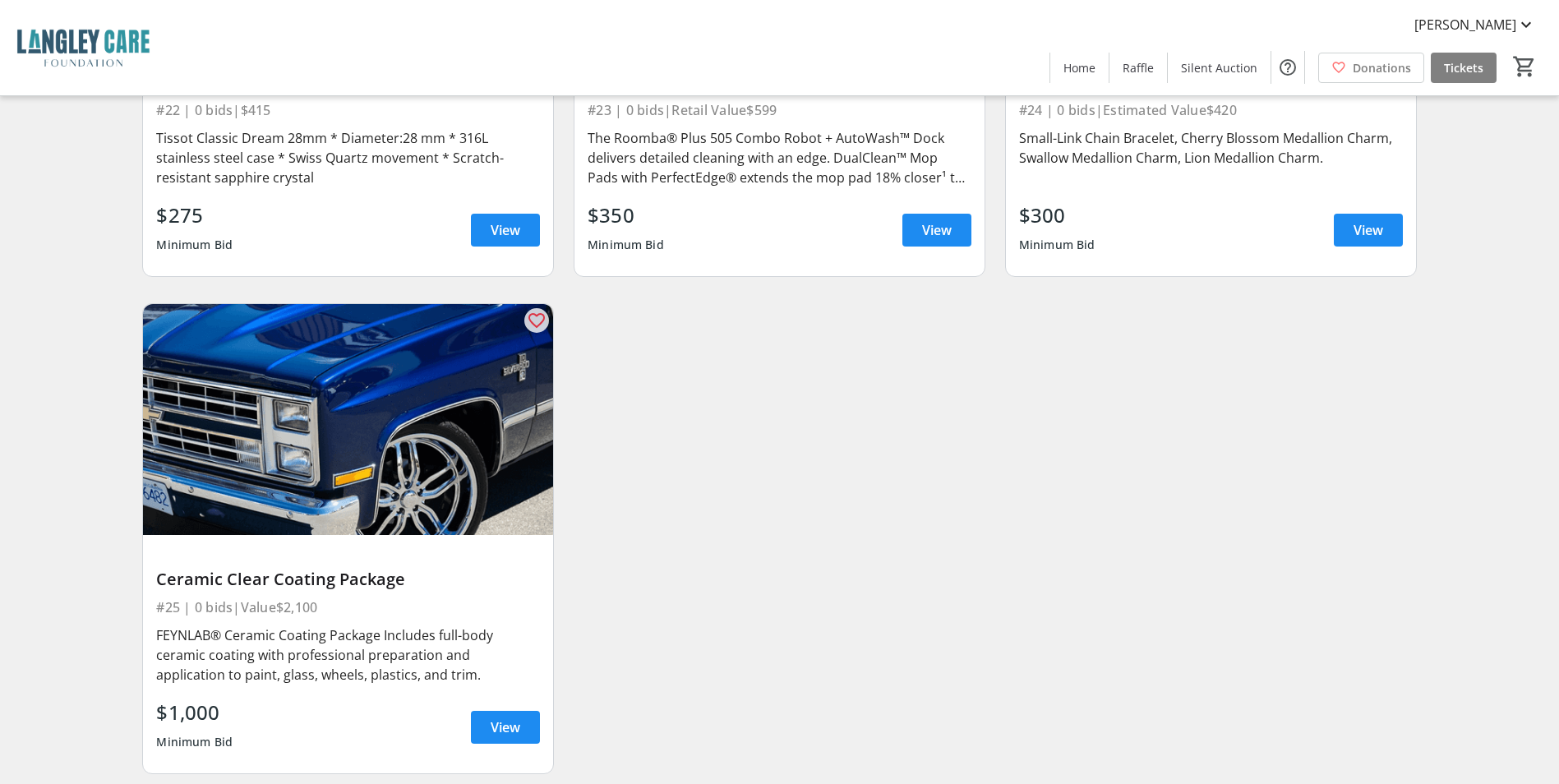
drag, startPoint x: 158, startPoint y: 538, endPoint x: 396, endPoint y: 544, distance: 238.1
click at [420, 570] on div "Ceramic Clear Coating Package" at bounding box center [347, 579] width 384 height 19
click at [182, 626] on div "FEYNLAB® Ceramic Coating Package Includes full-body ceramic coating with profes…" at bounding box center [347, 655] width 384 height 59
click at [513, 708] on span at bounding box center [506, 727] width 69 height 40
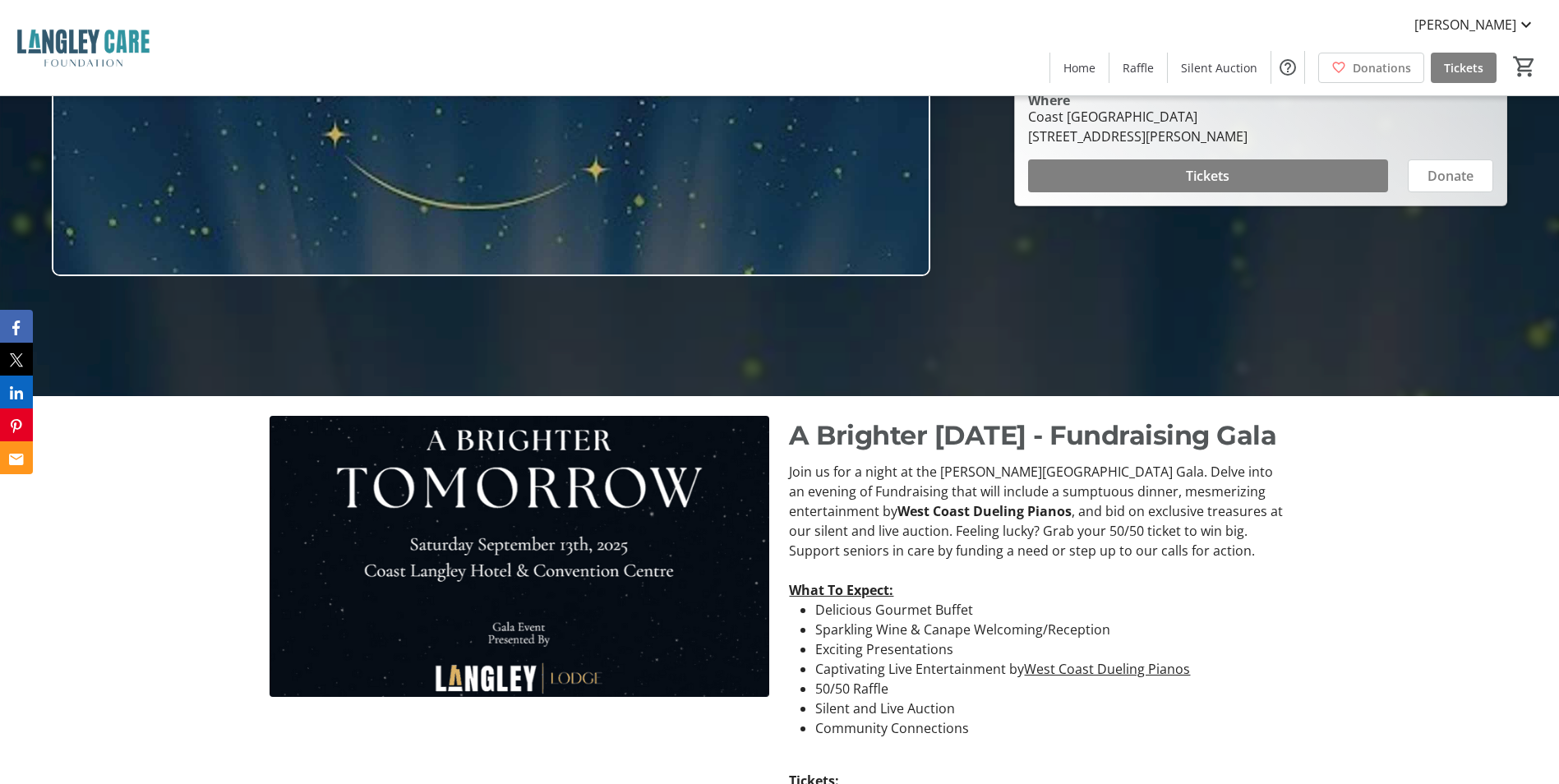
scroll to position [137, 0]
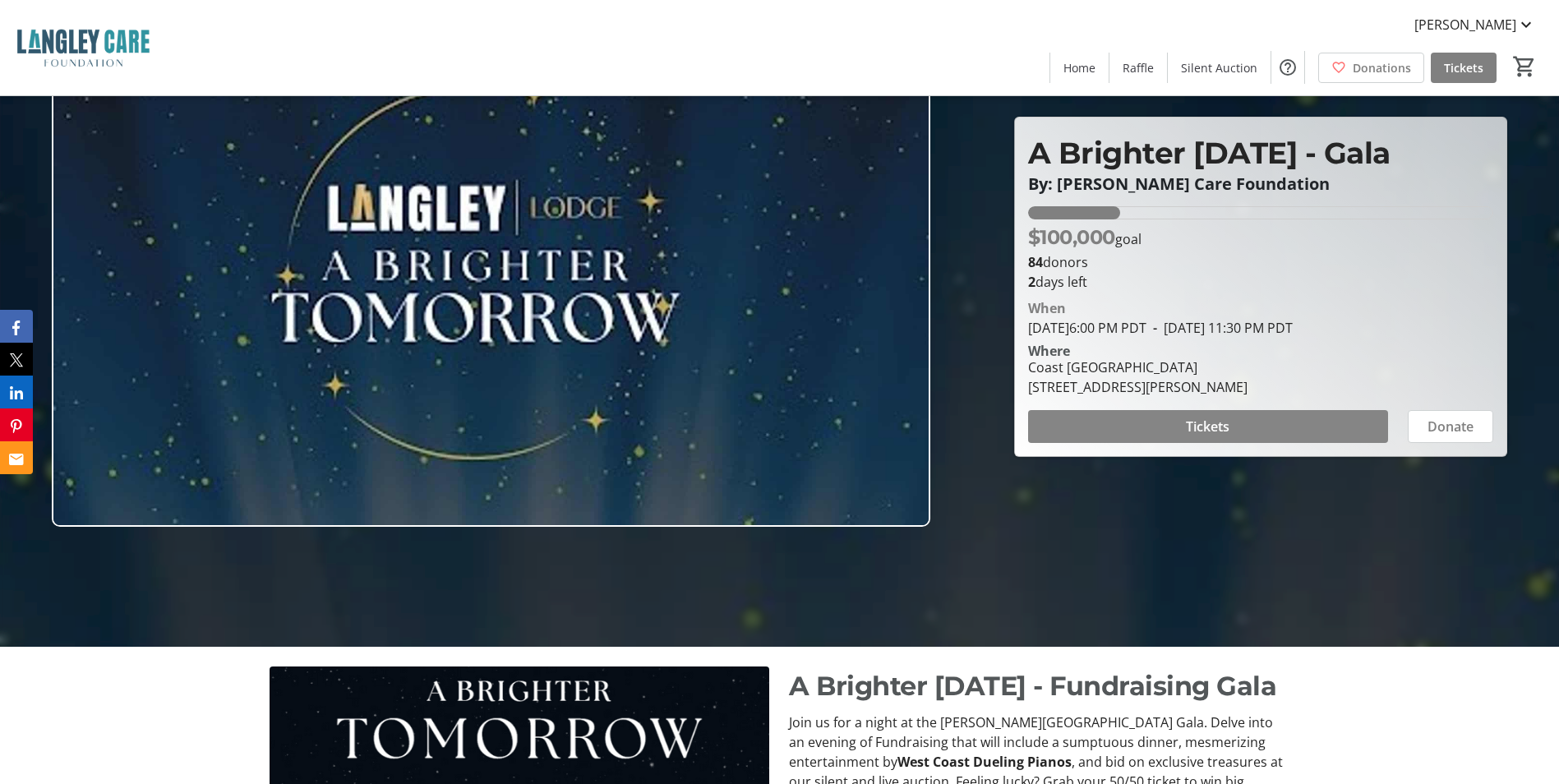
click at [1225, 441] on span at bounding box center [1208, 426] width 360 height 40
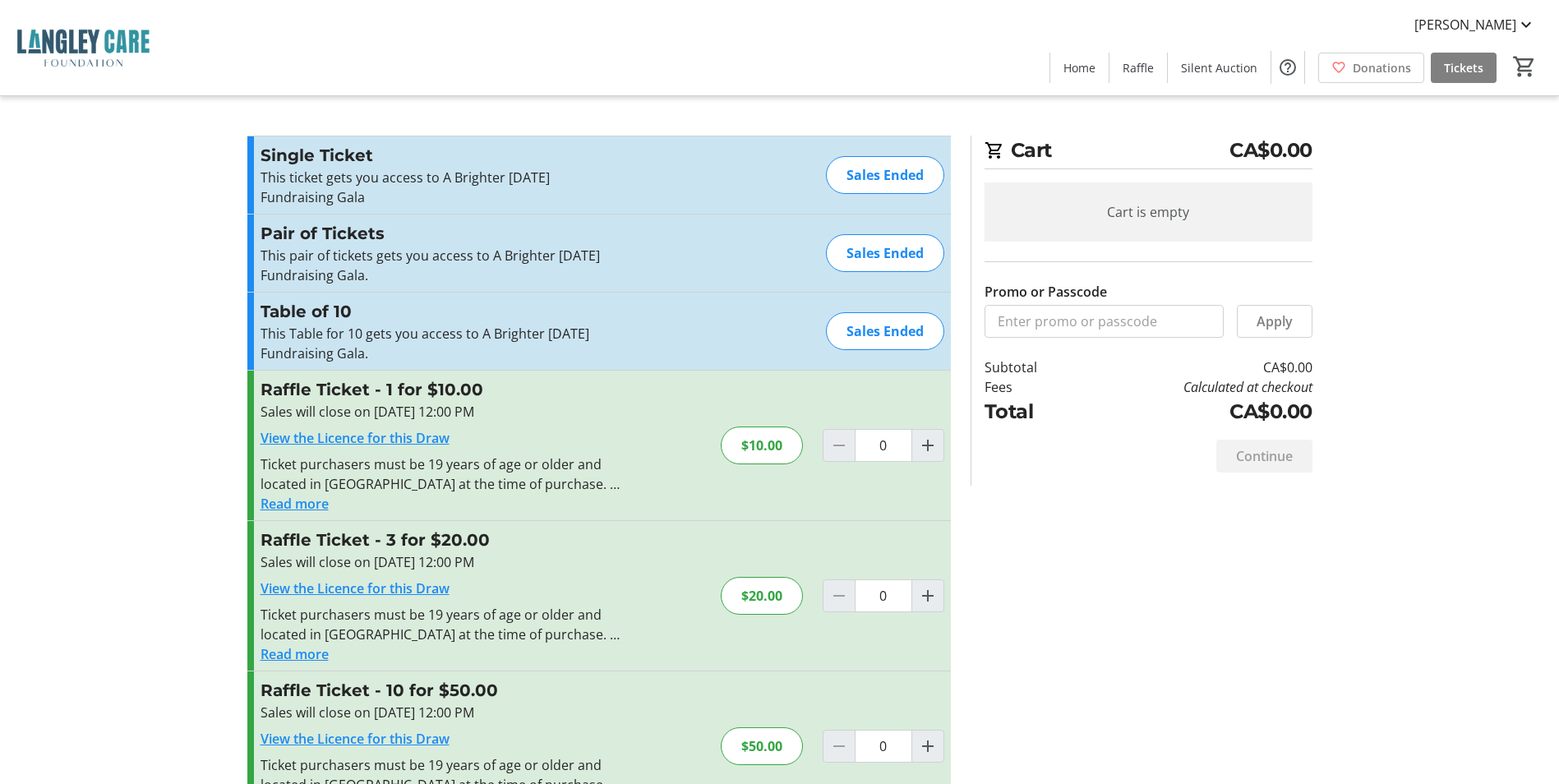
drag, startPoint x: 844, startPoint y: 181, endPoint x: 936, endPoint y: 180, distance: 92.0
click at [936, 180] on div "Sales Ended" at bounding box center [885, 174] width 119 height 38
click at [301, 392] on h3 "Raffle Ticket - 1 for $10.00" at bounding box center [440, 389] width 359 height 25
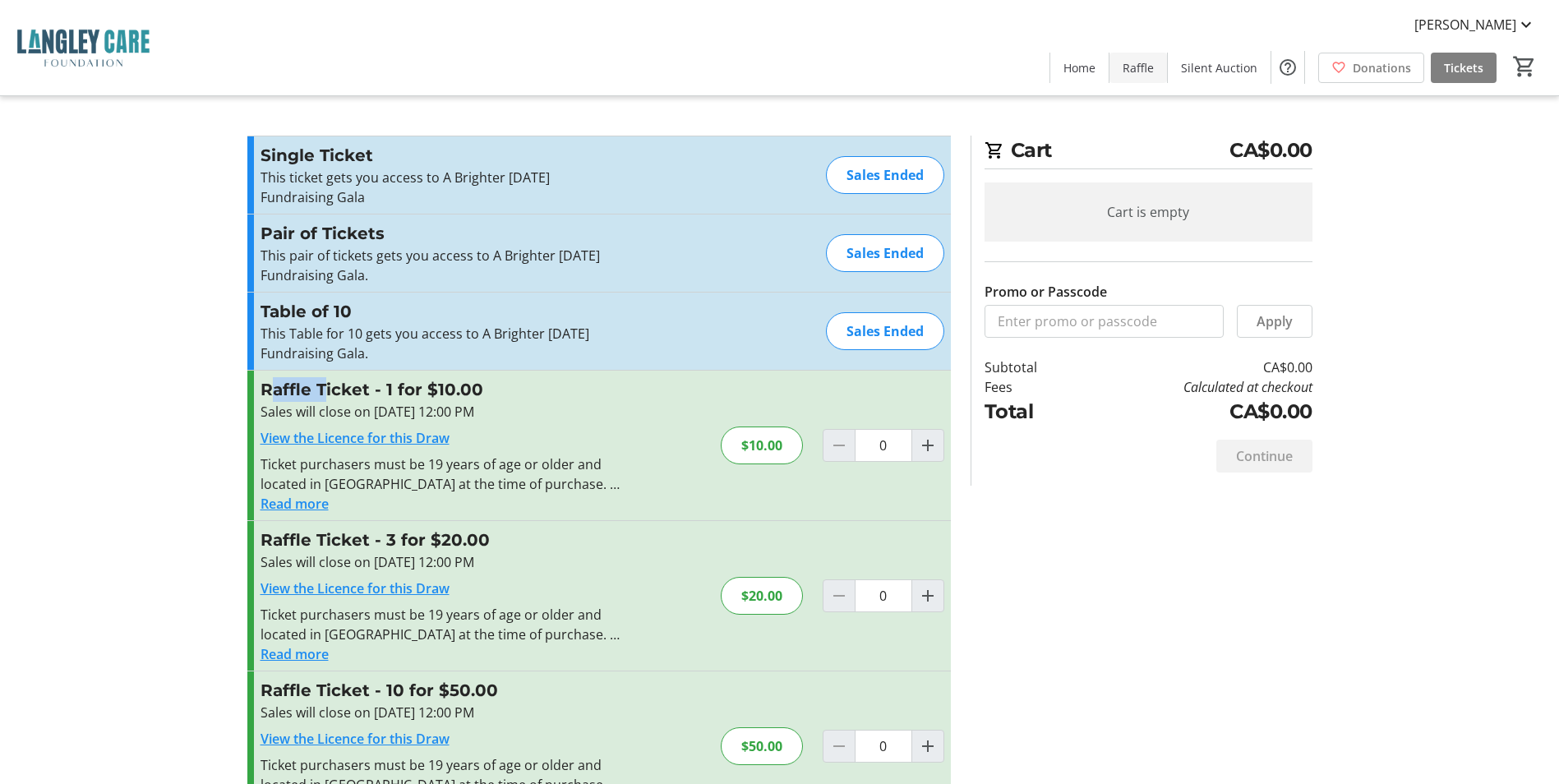
click at [1139, 63] on span "Raffle" at bounding box center [1138, 68] width 31 height 17
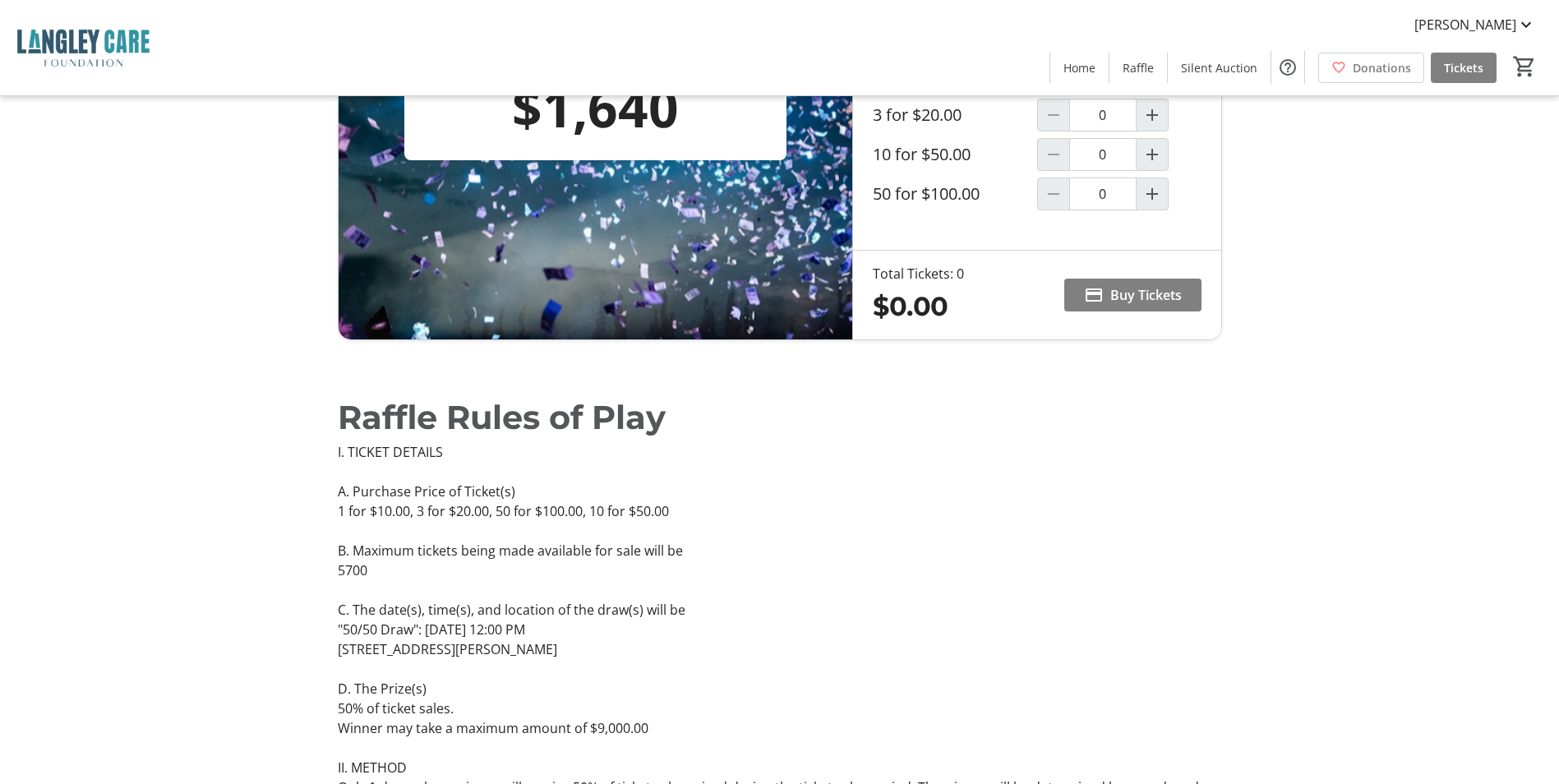
scroll to position [137, 0]
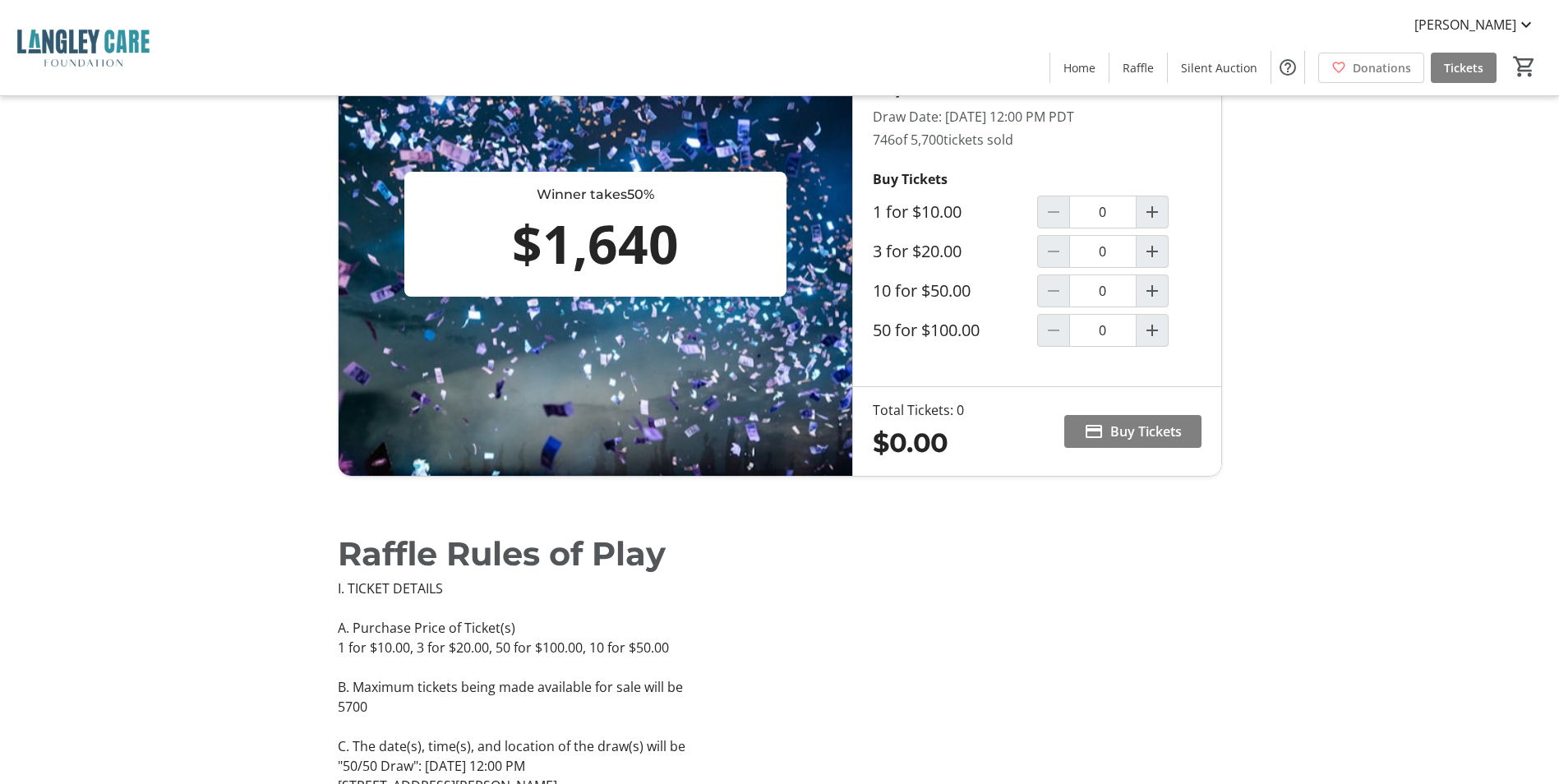
drag, startPoint x: 519, startPoint y: 235, endPoint x: 666, endPoint y: 250, distance: 147.8
click at [666, 250] on div "$1,640" at bounding box center [595, 244] width 370 height 79
click at [785, 250] on div "Winner takes 50% $1,640" at bounding box center [596, 235] width 383 height 125
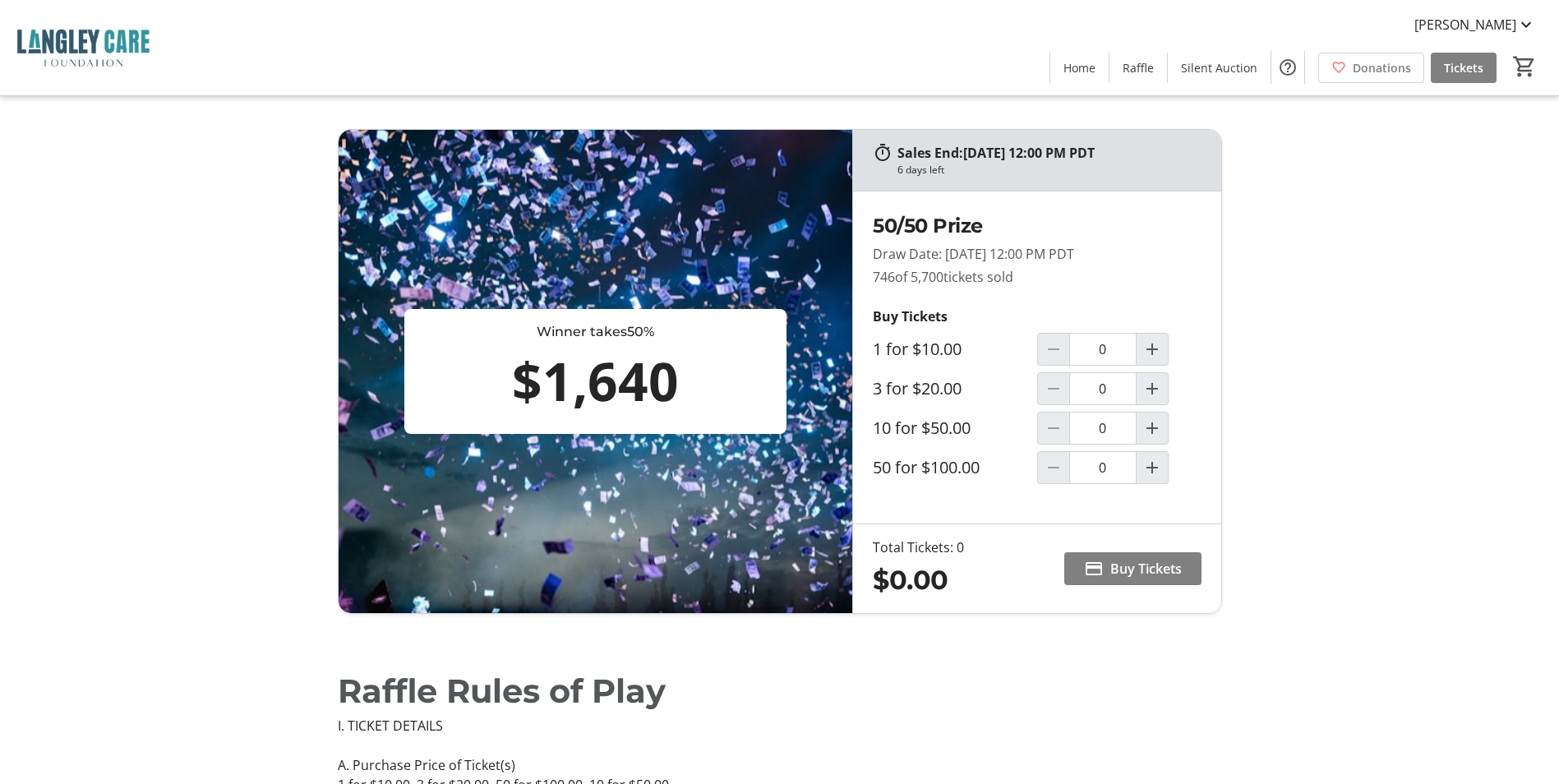
click at [889, 596] on div "$0.00" at bounding box center [919, 580] width 91 height 40
